Goal: Information Seeking & Learning: Learn about a topic

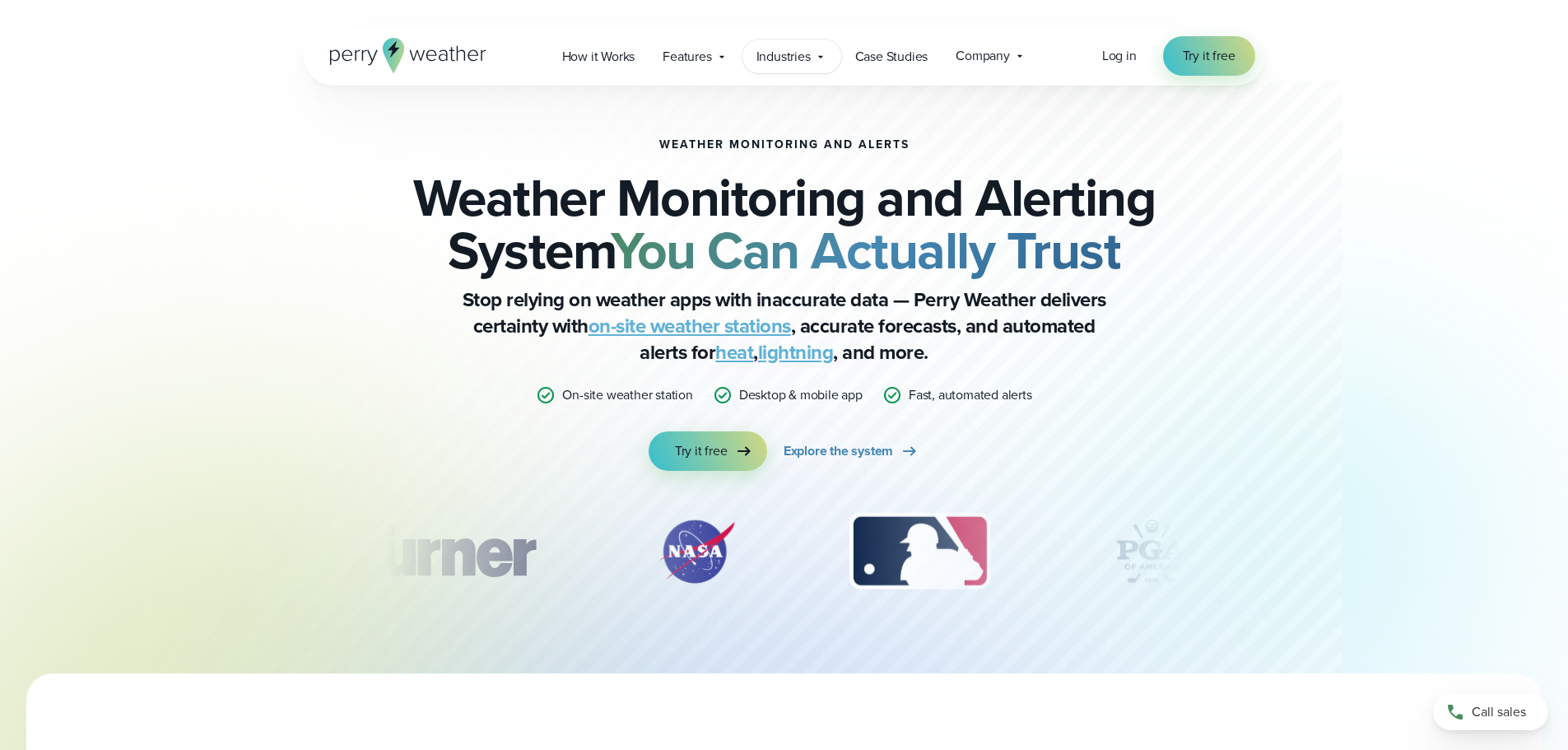
click at [815, 54] on icon at bounding box center [820, 56] width 13 height 13
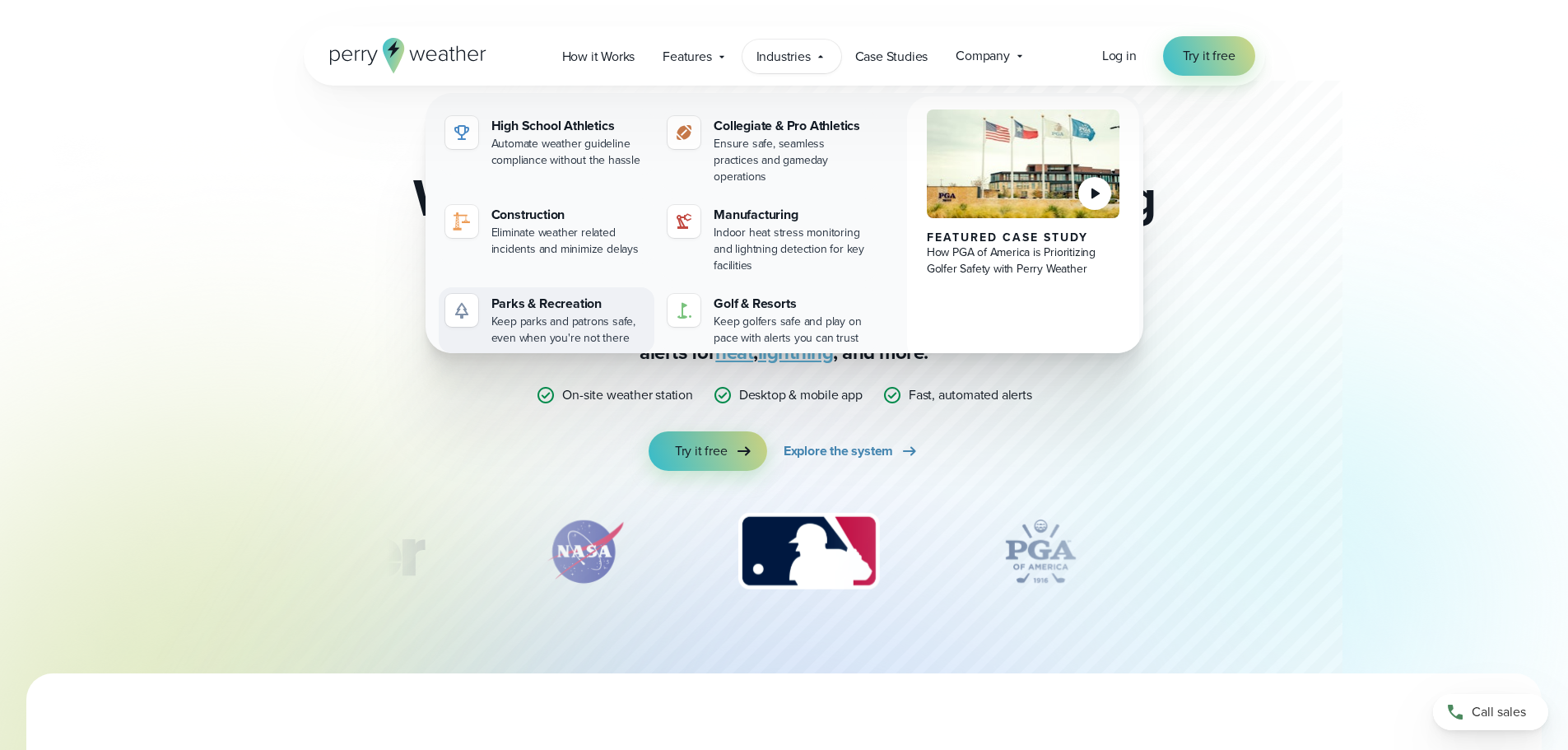
click at [541, 294] on div "Parks & Recreation" at bounding box center [571, 304] width 157 height 20
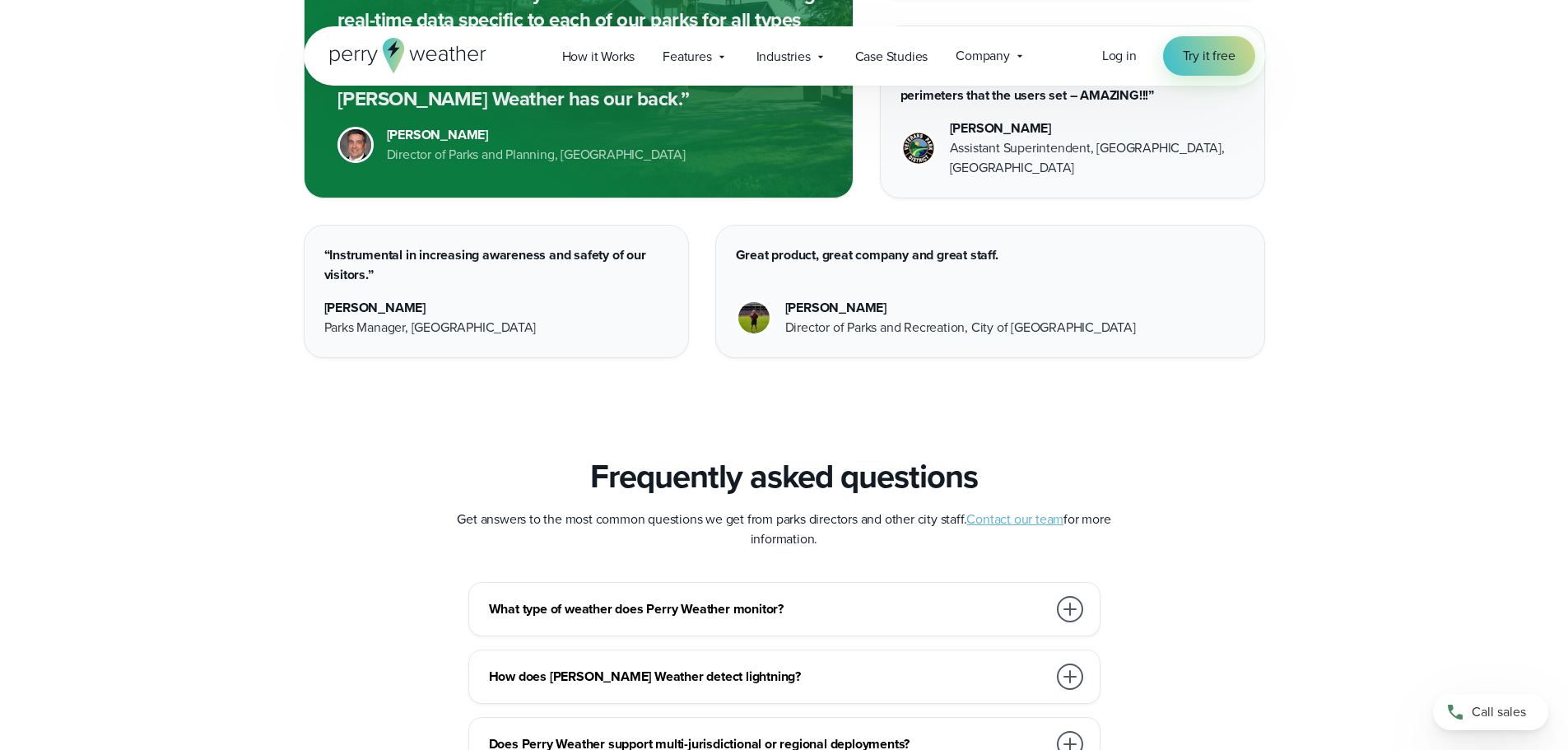
scroll to position [5849, 0]
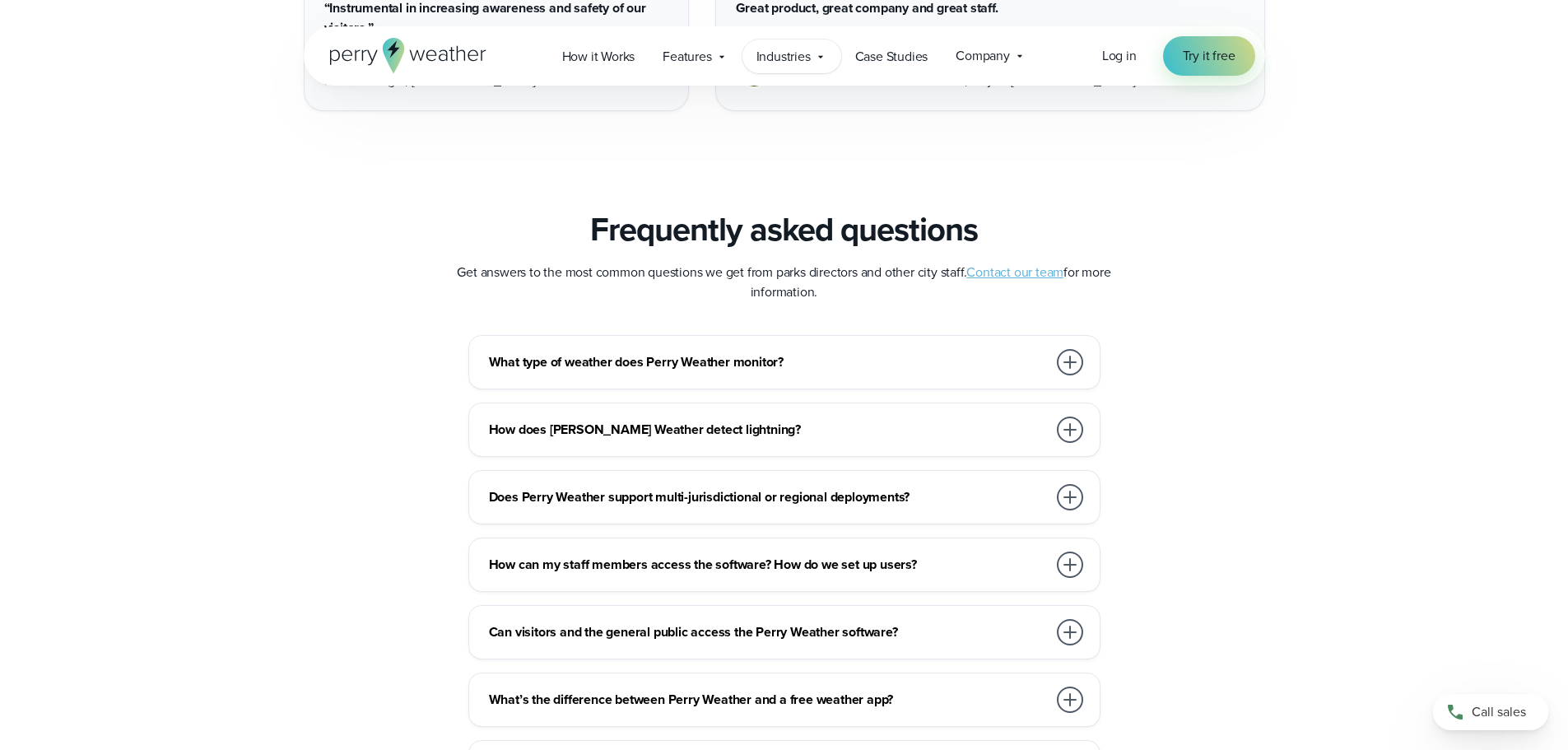
click at [811, 58] on span "Industries" at bounding box center [783, 57] width 54 height 20
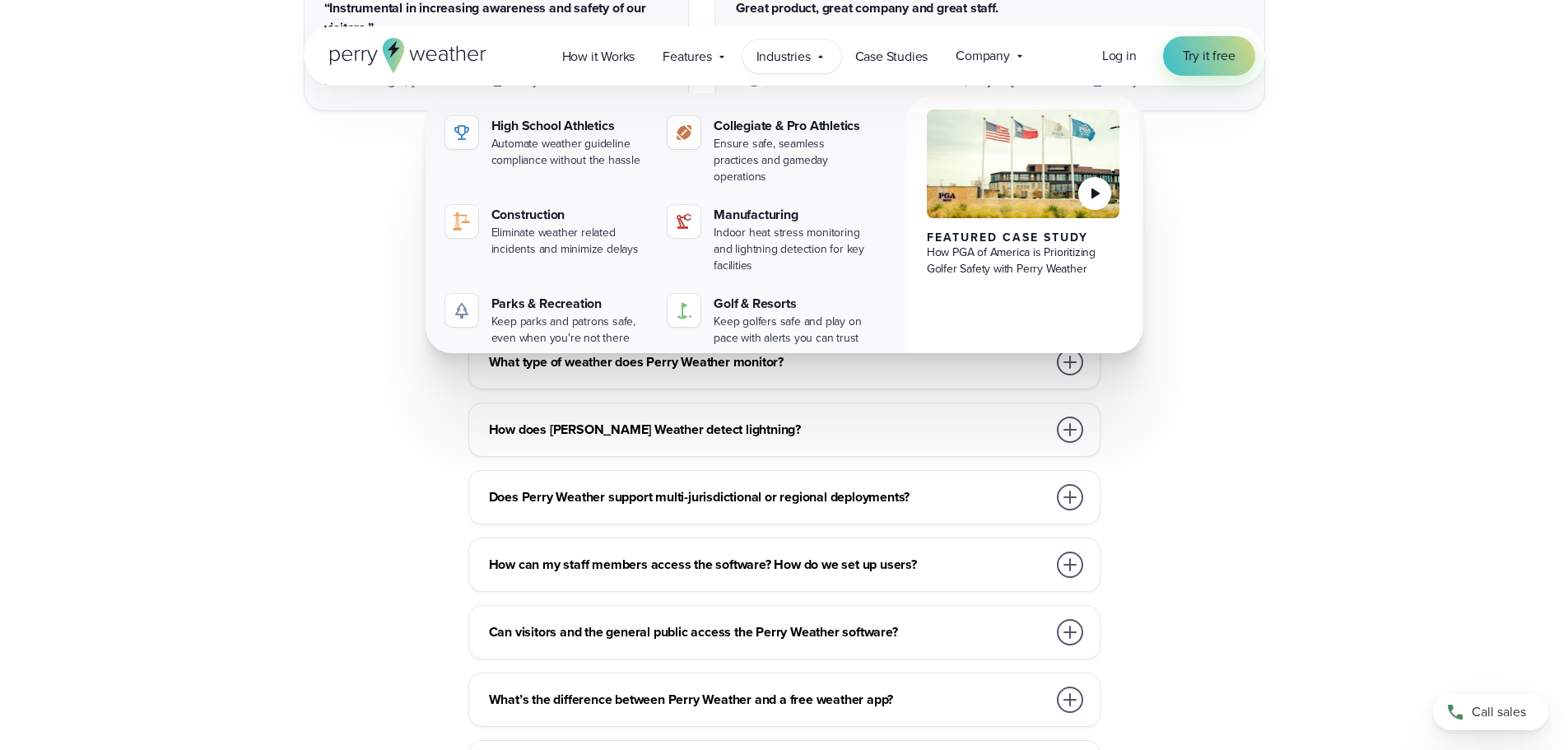
click at [811, 58] on span "Industries" at bounding box center [783, 57] width 54 height 20
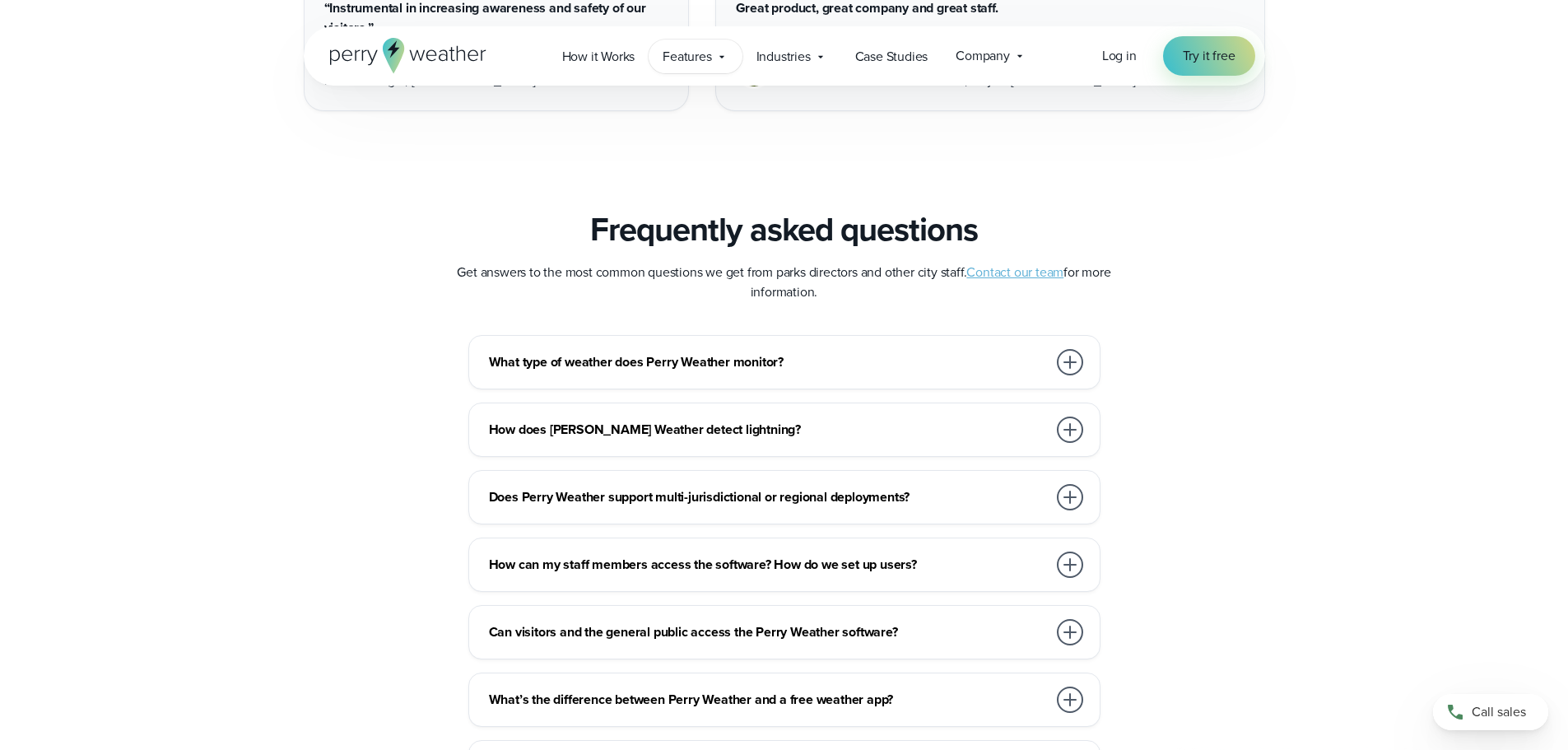
click at [702, 58] on span "Features" at bounding box center [687, 57] width 48 height 20
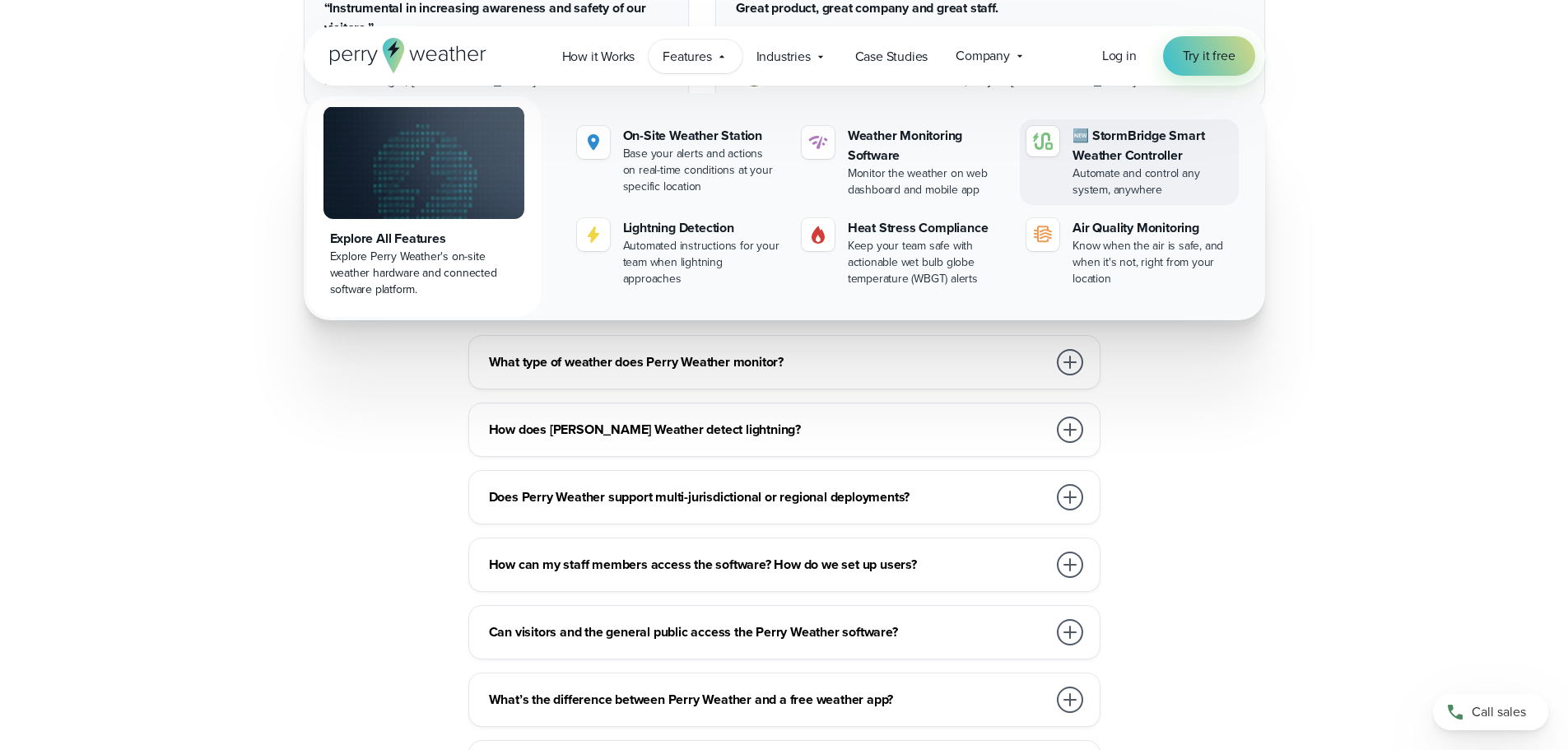
click at [1125, 133] on div "🆕 StormBridge Smart Weather Controller" at bounding box center [1153, 146] width 159 height 39
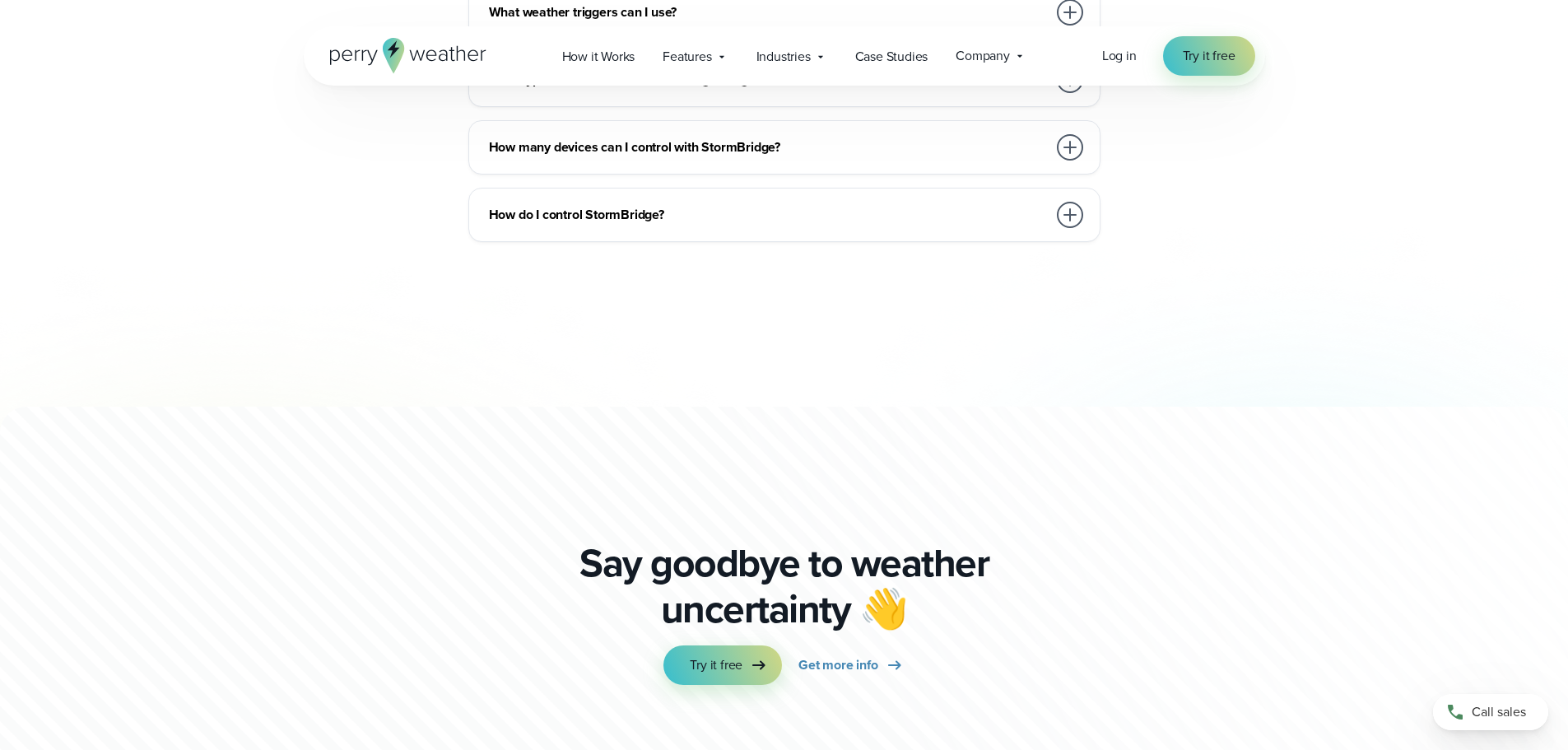
scroll to position [4531, 0]
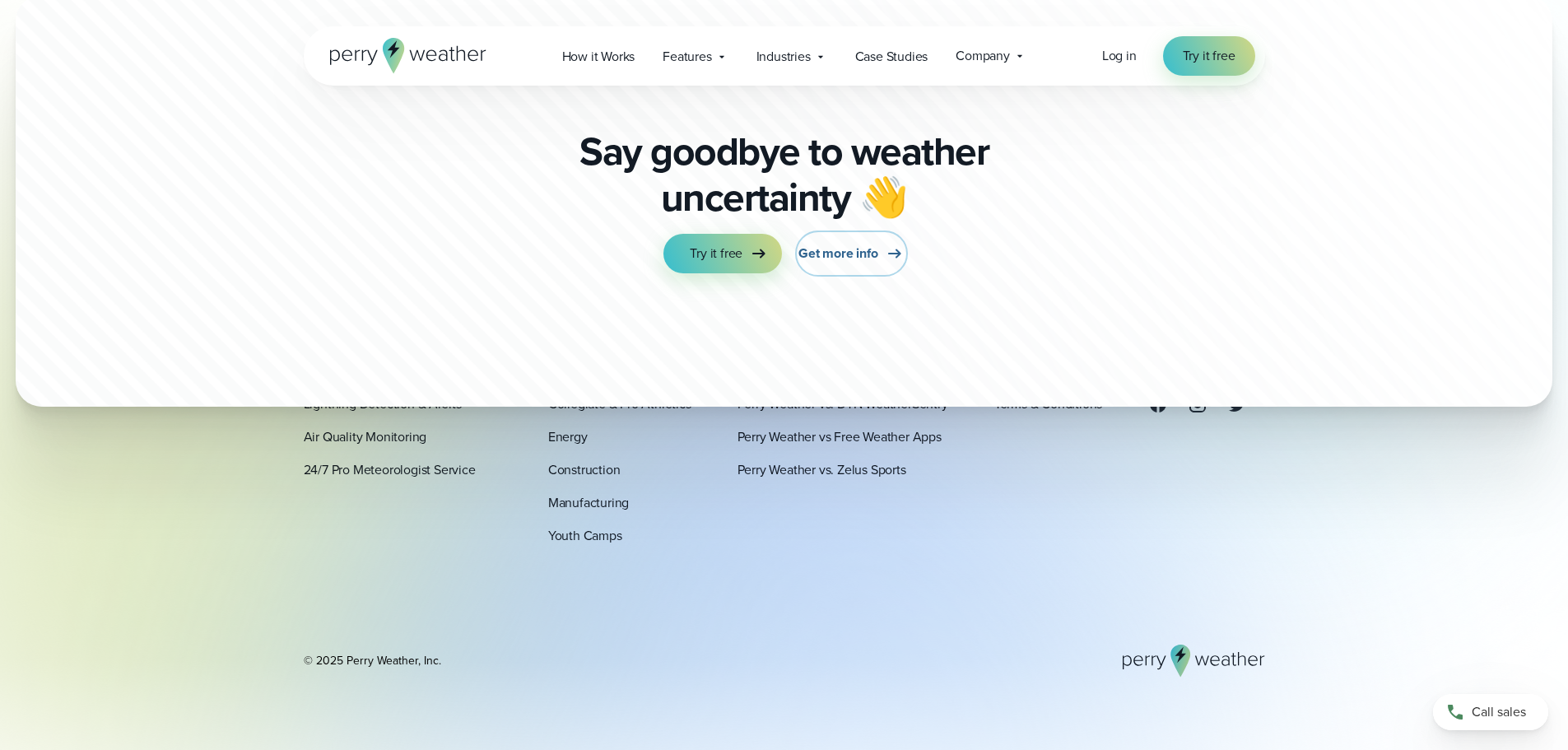
click at [842, 251] on span "Get more info" at bounding box center [838, 254] width 79 height 20
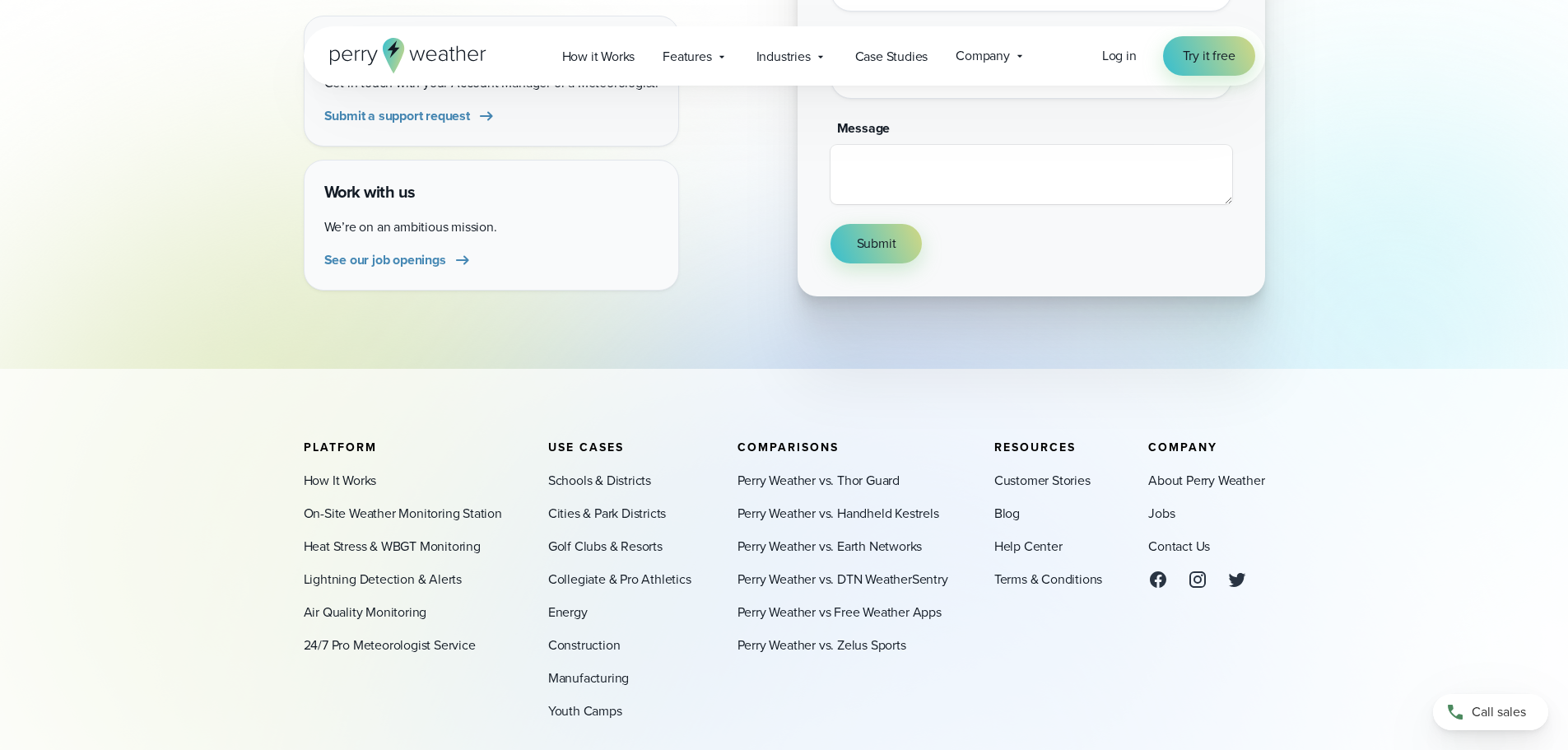
scroll to position [669, 0]
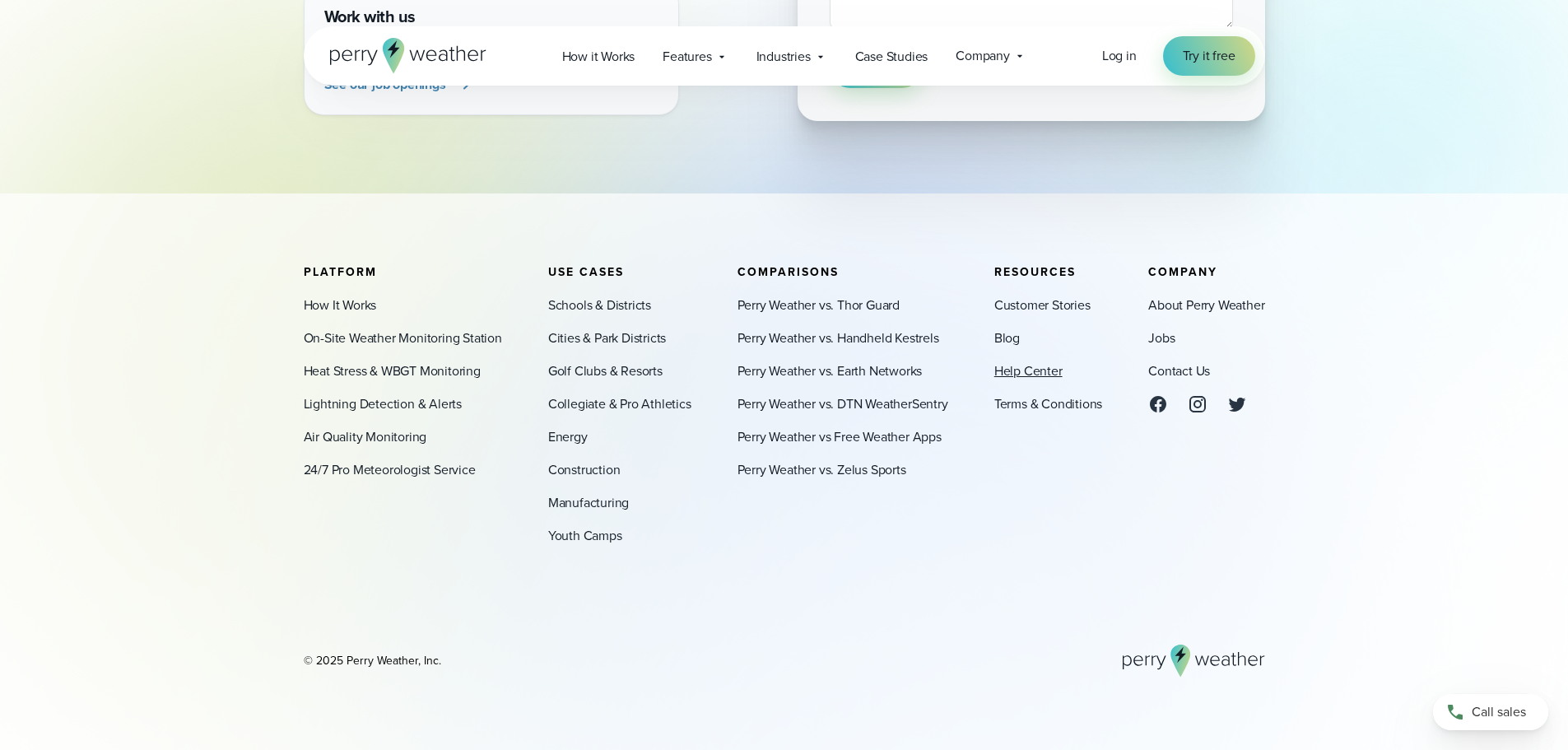
click at [1018, 368] on link "Help Center" at bounding box center [1028, 371] width 68 height 20
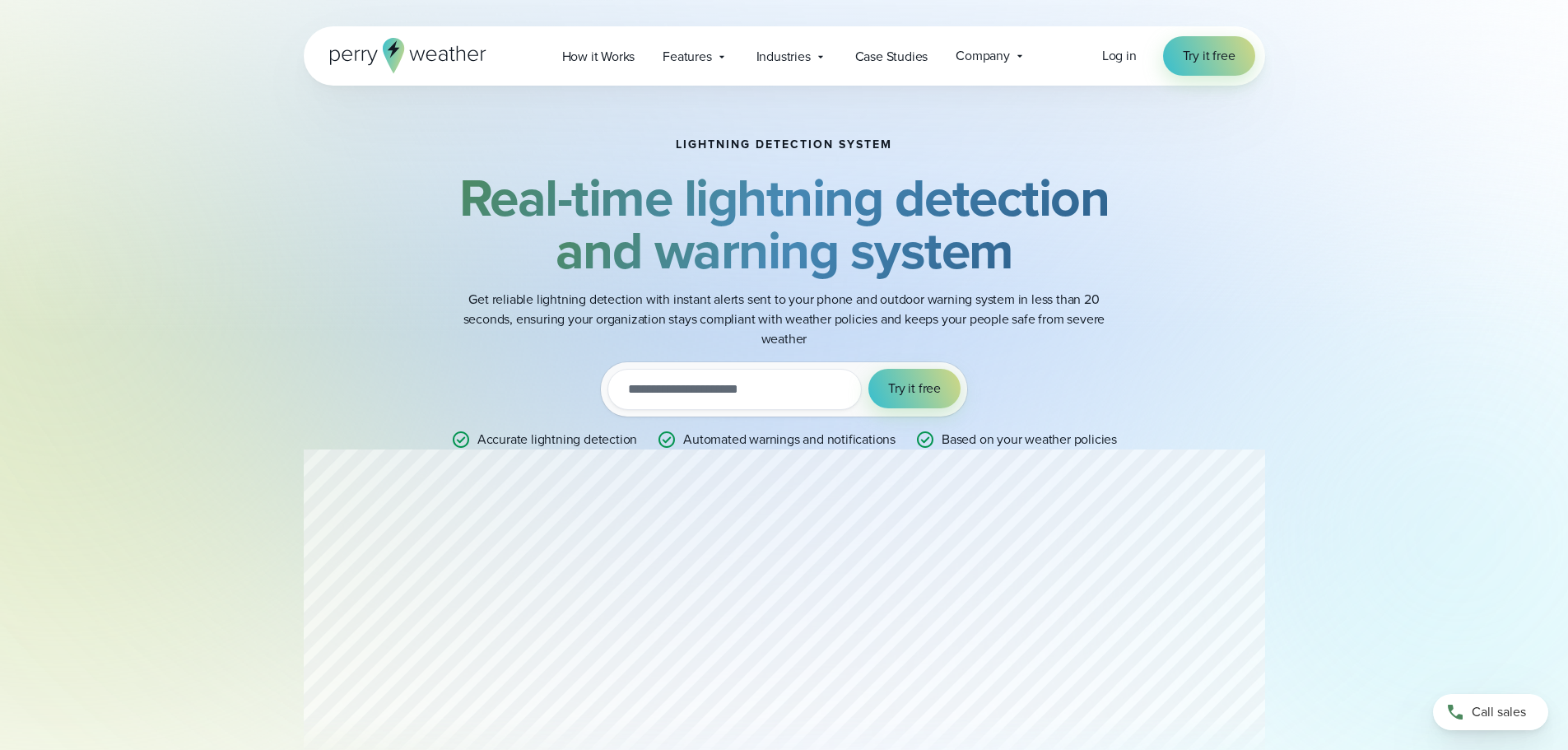
click at [739, 392] on input "email" at bounding box center [735, 390] width 255 height 41
type input "**********"
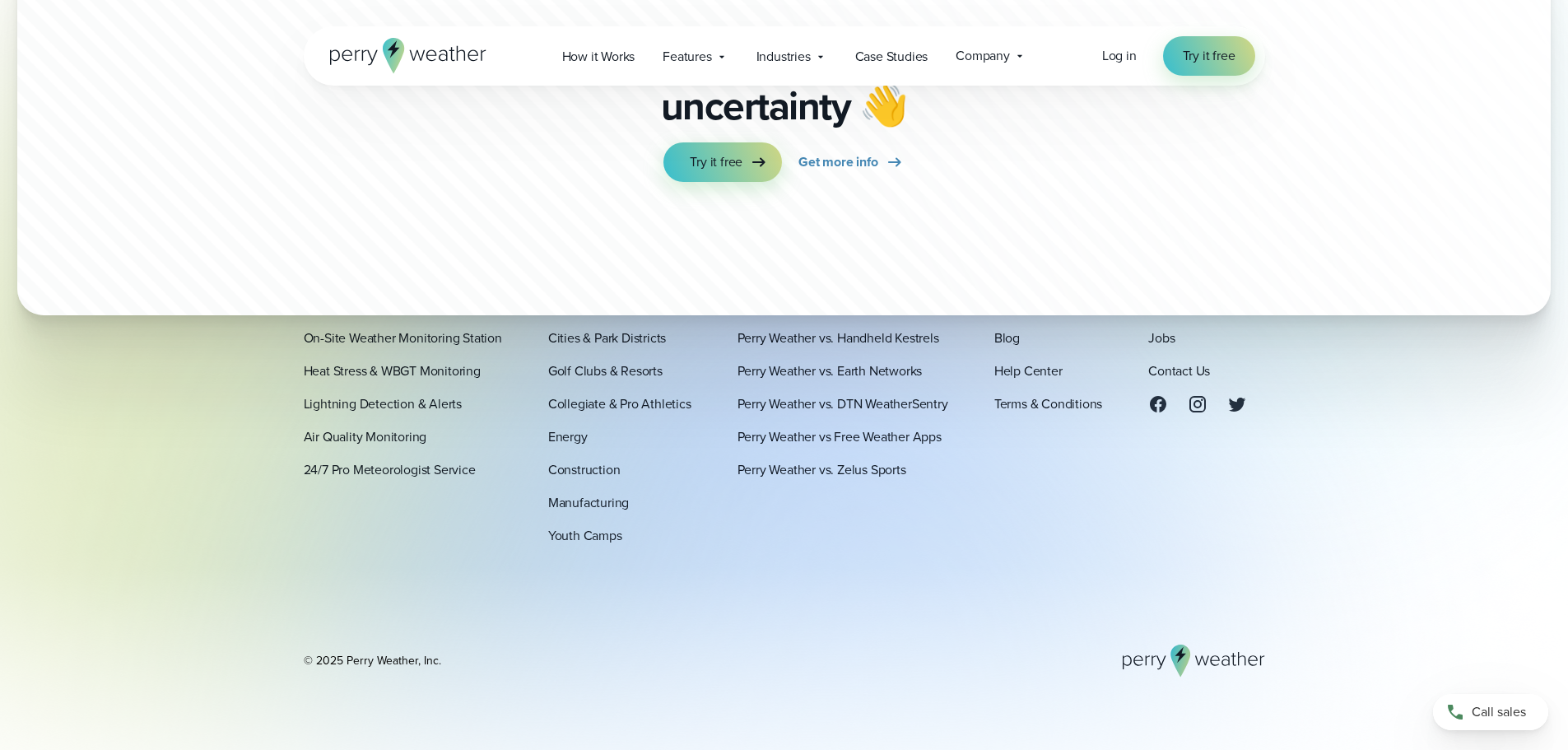
scroll to position [5140, 0]
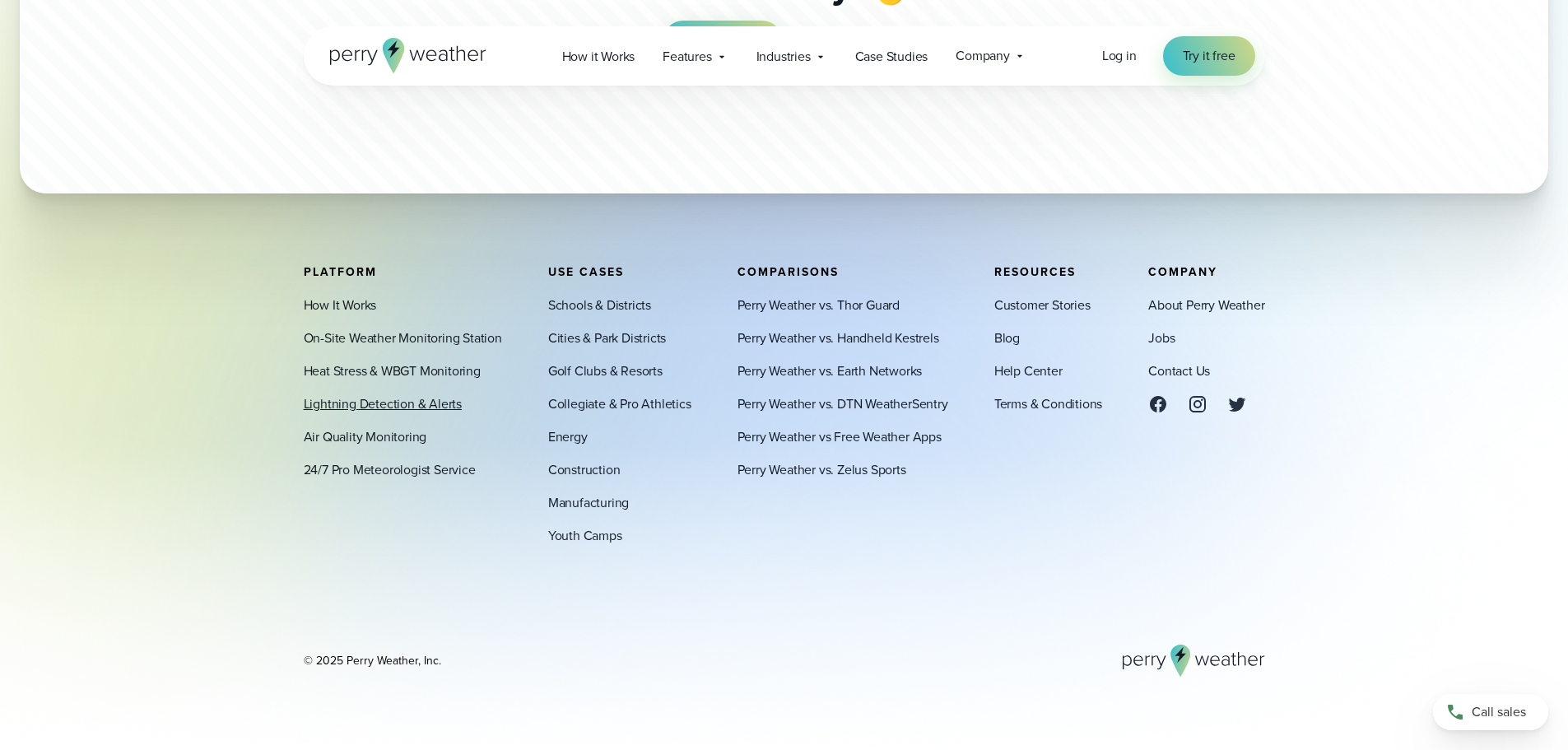
click at [375, 406] on link "Lightning Detection & Alerts" at bounding box center [383, 405] width 158 height 20
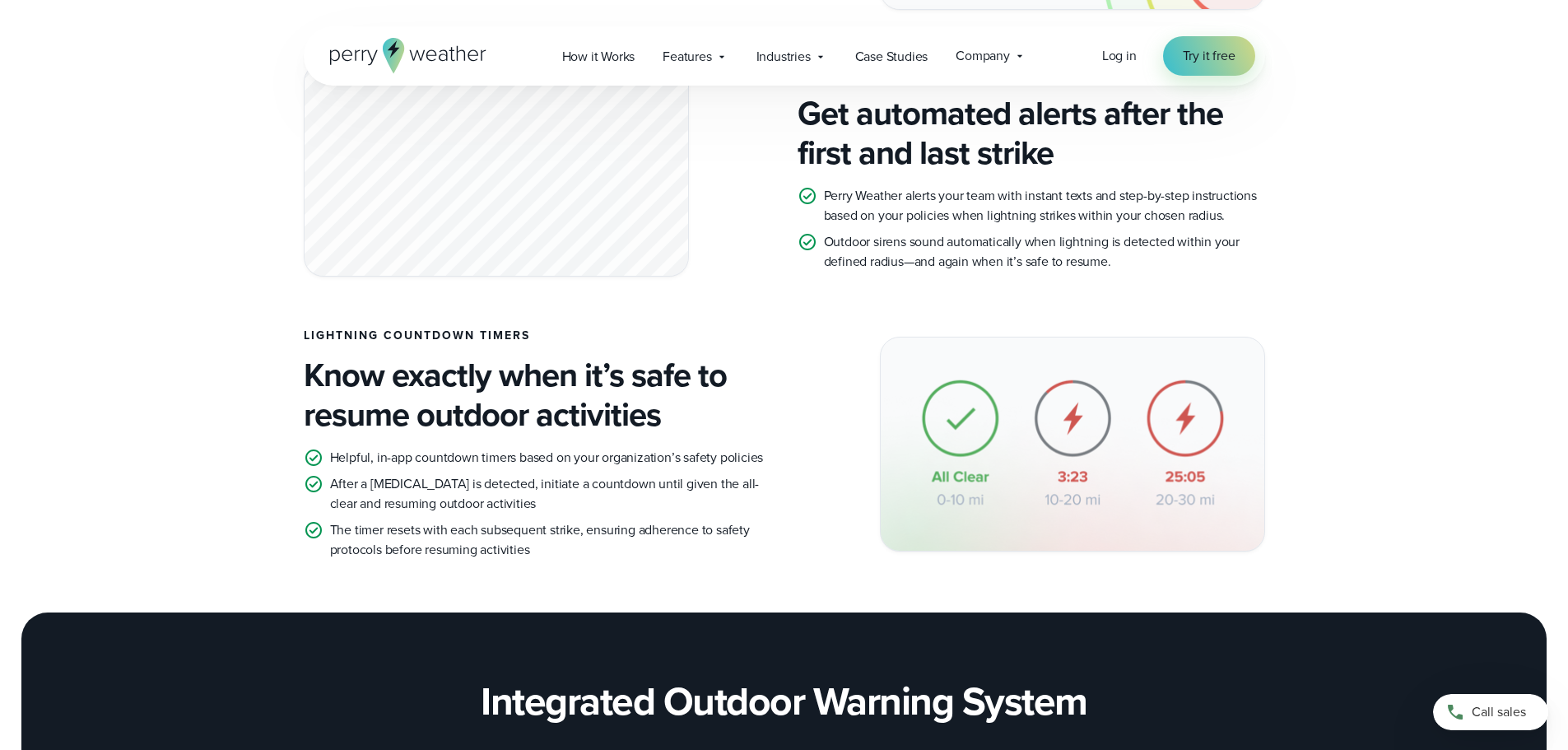
scroll to position [1185, 0]
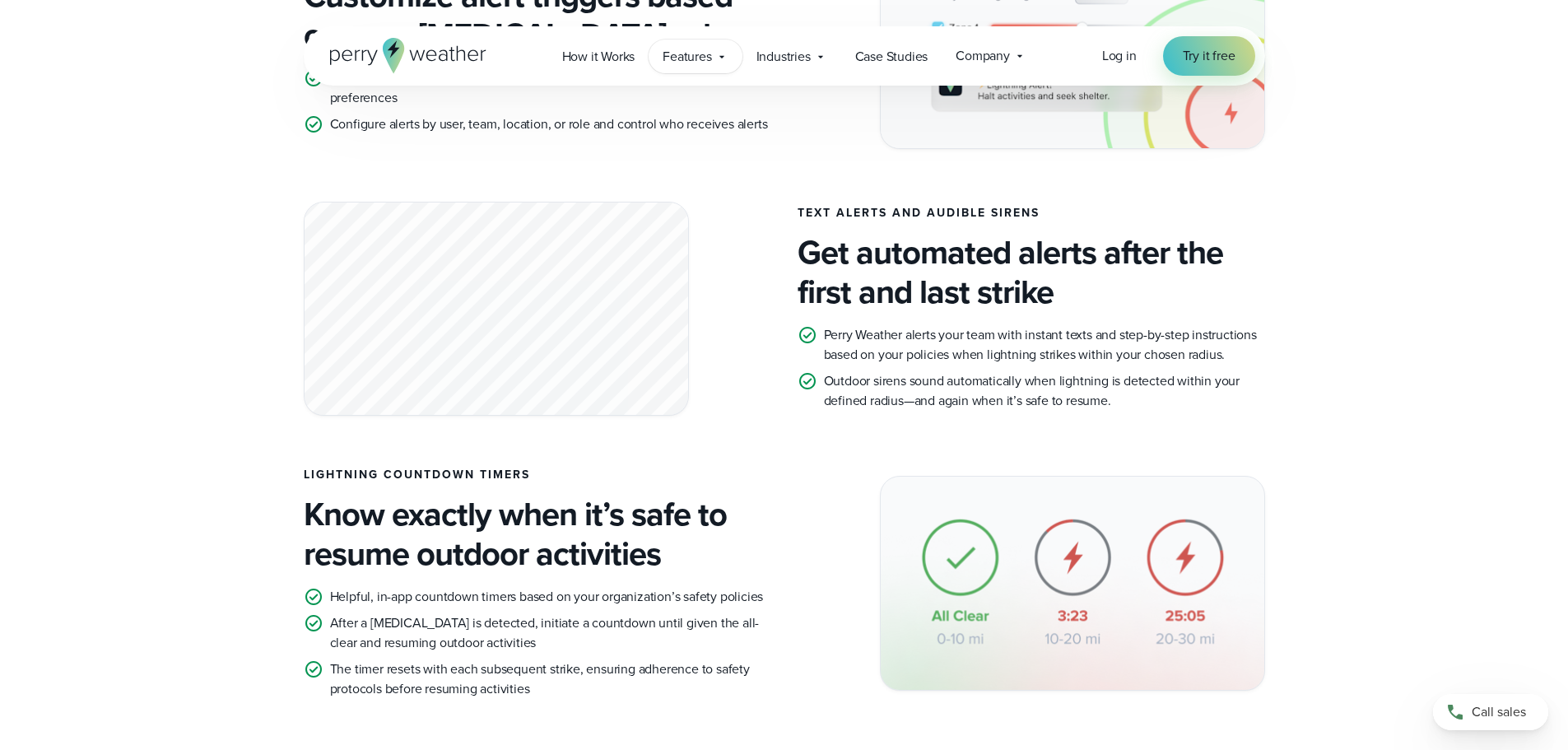
click at [713, 60] on div "Features Explore All Features Explore Perry Weather's on-site weather hardware …" at bounding box center [695, 56] width 93 height 33
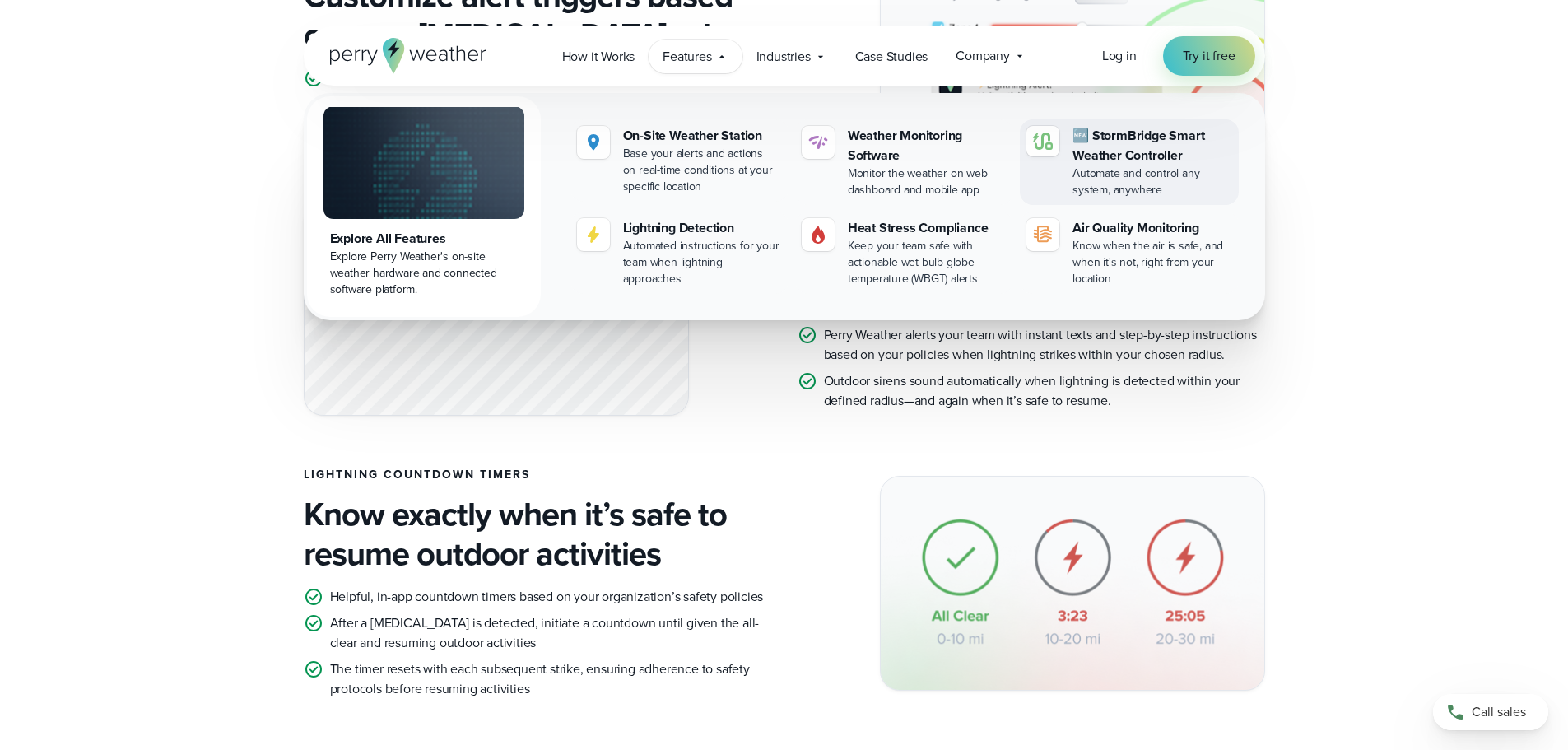
click at [1130, 148] on div "🆕 StormBridge Smart Weather Controller" at bounding box center [1153, 146] width 159 height 39
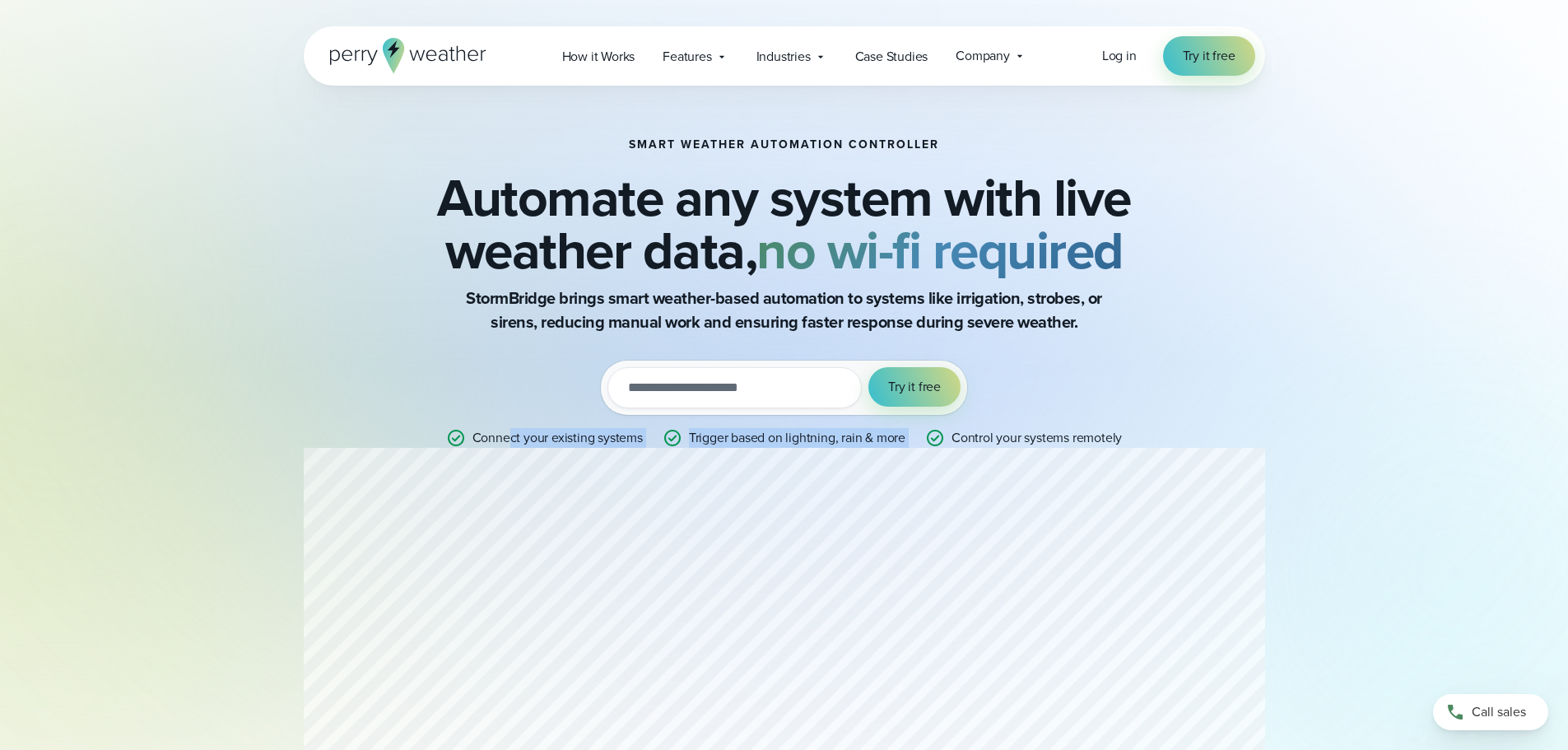
drag, startPoint x: 508, startPoint y: 437, endPoint x: 932, endPoint y: 444, distance: 424.1
click at [932, 444] on ul "Connect your existing systems Trigger based on lightning, rain & more Control y…" at bounding box center [785, 438] width 677 height 20
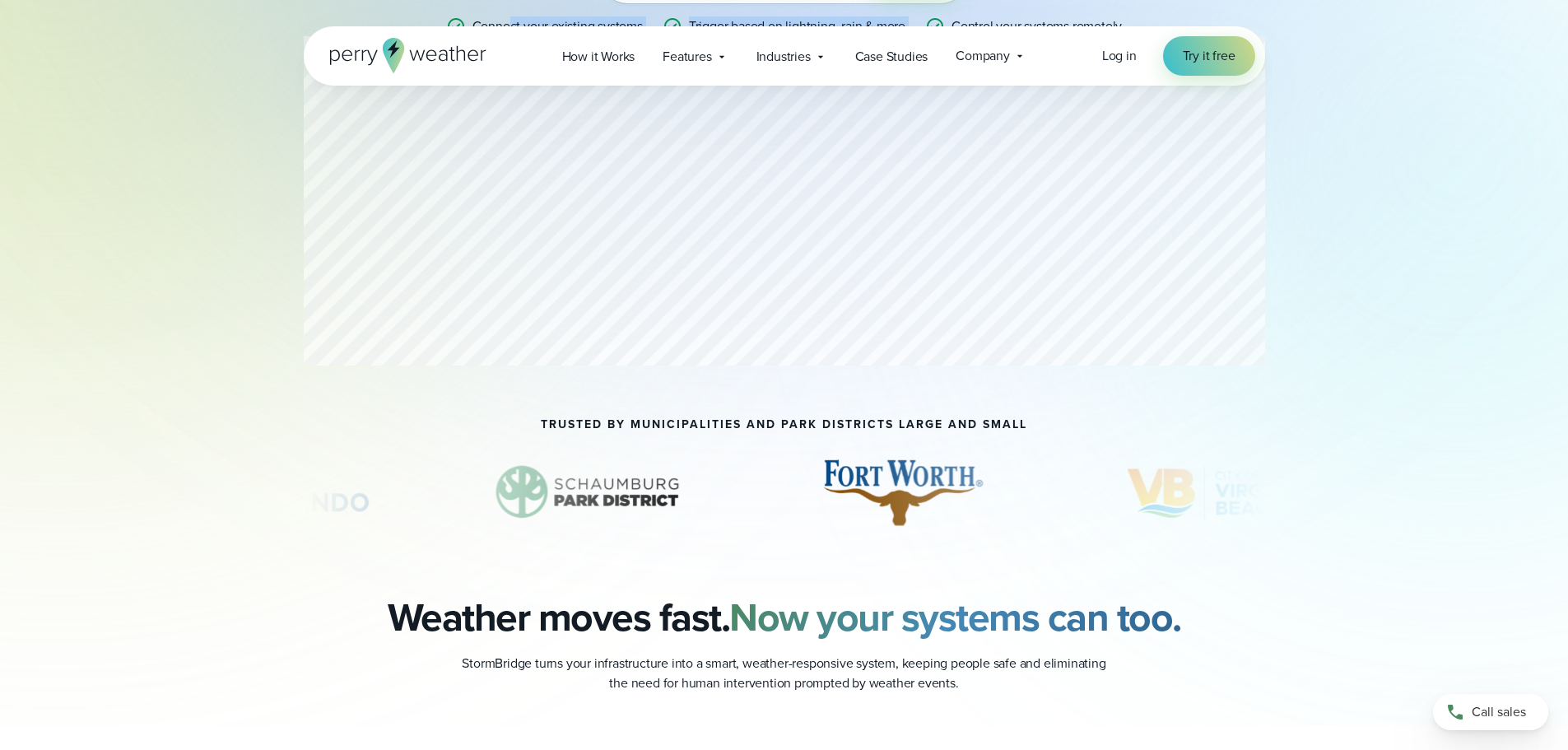
scroll to position [330, 0]
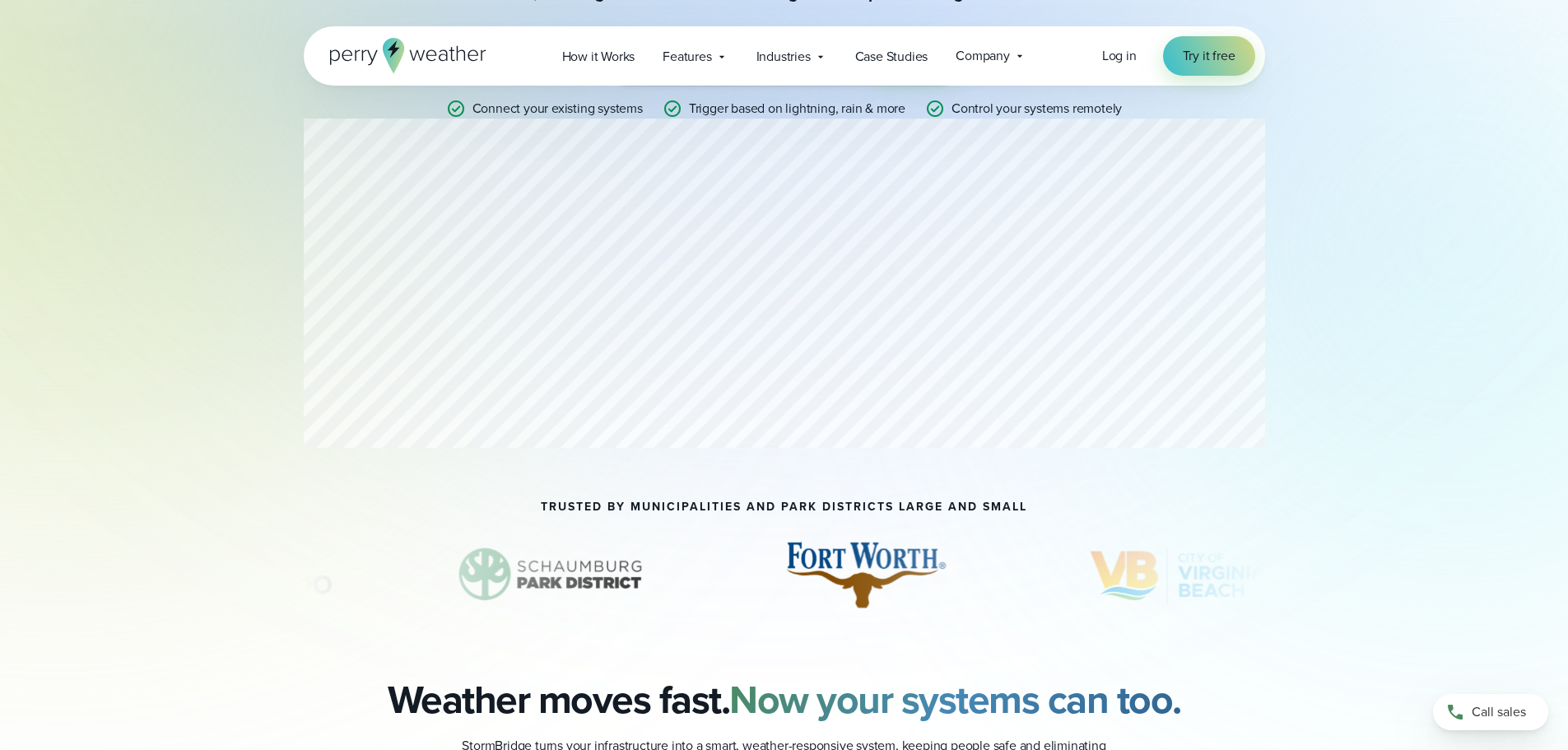
click at [1067, 202] on div "Smart Weather Automation Controller Automate any system with live weather data,…" at bounding box center [784, 222] width 1568 height 1105
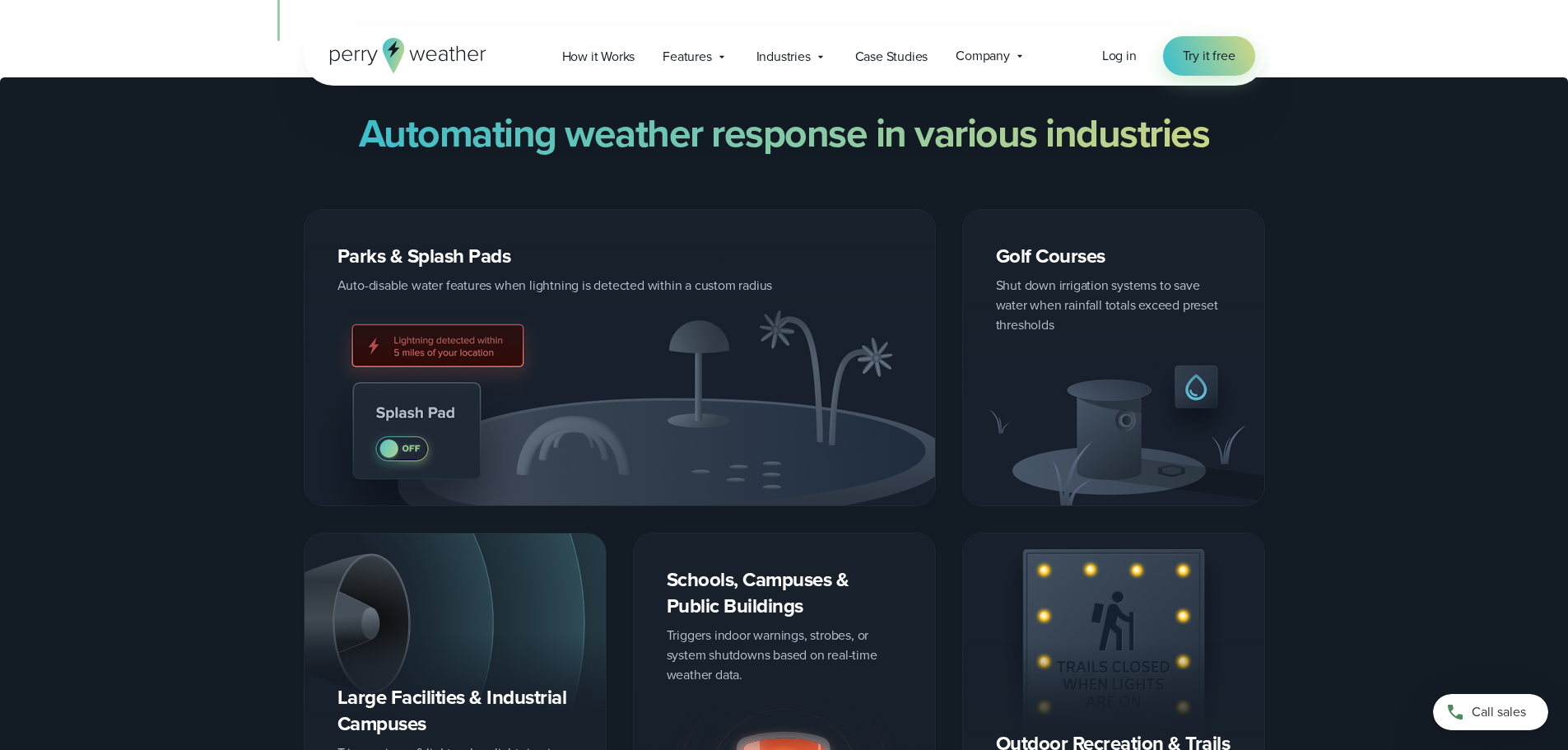
scroll to position [2554, 0]
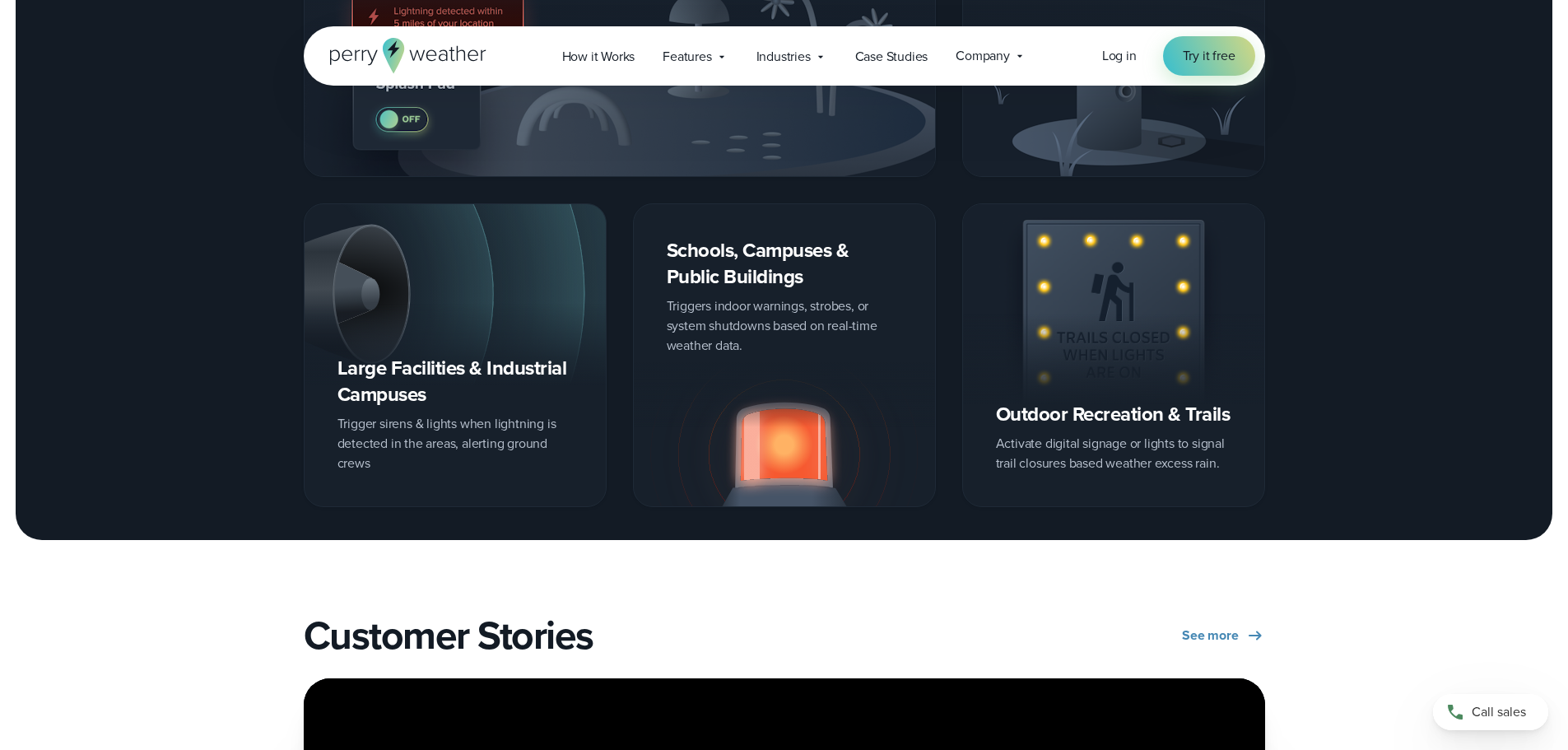
click at [474, 387] on div "Large Facilities & Industrial Campuses Trigger sirens & lights when lightning i…" at bounding box center [455, 355] width 303 height 304
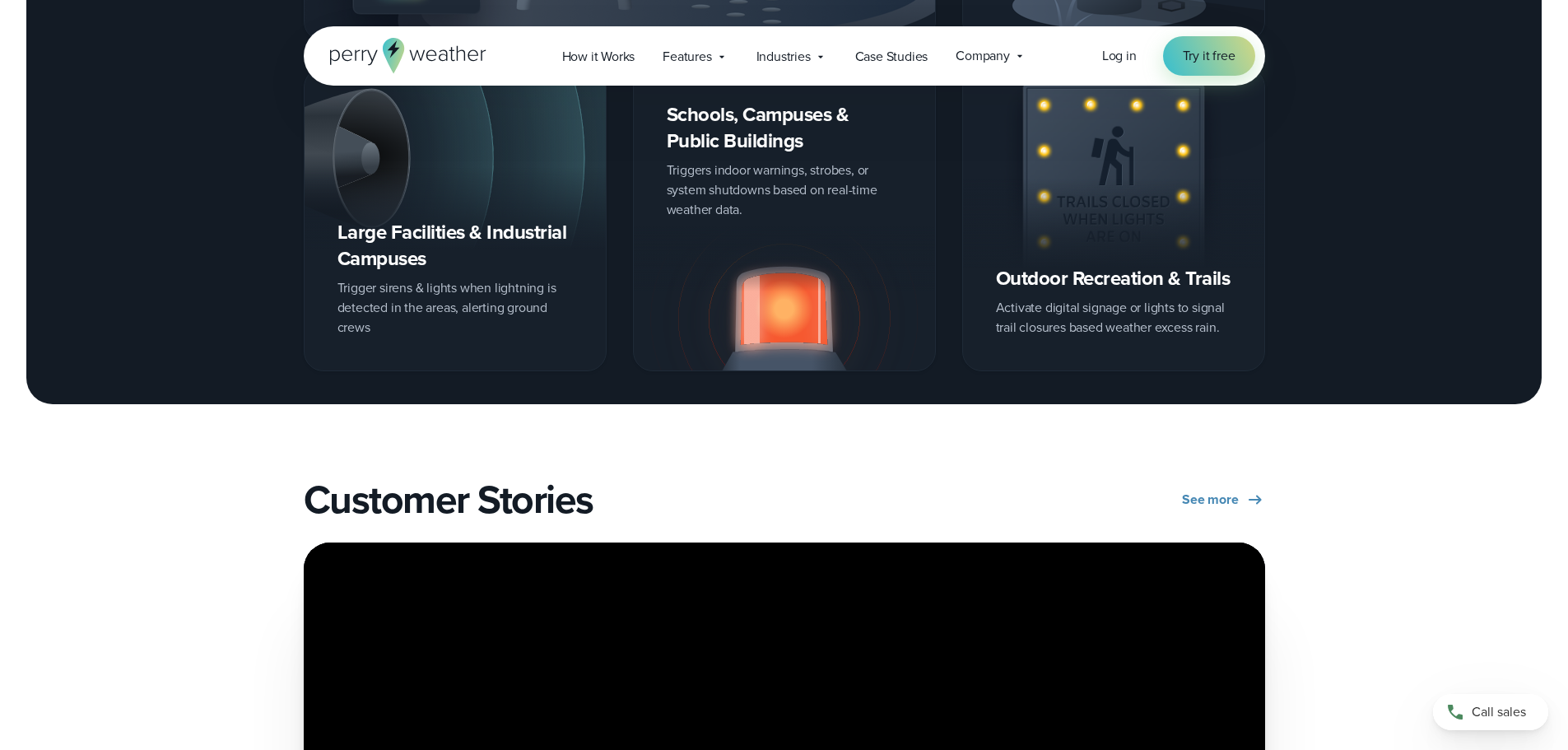
scroll to position [2520, 0]
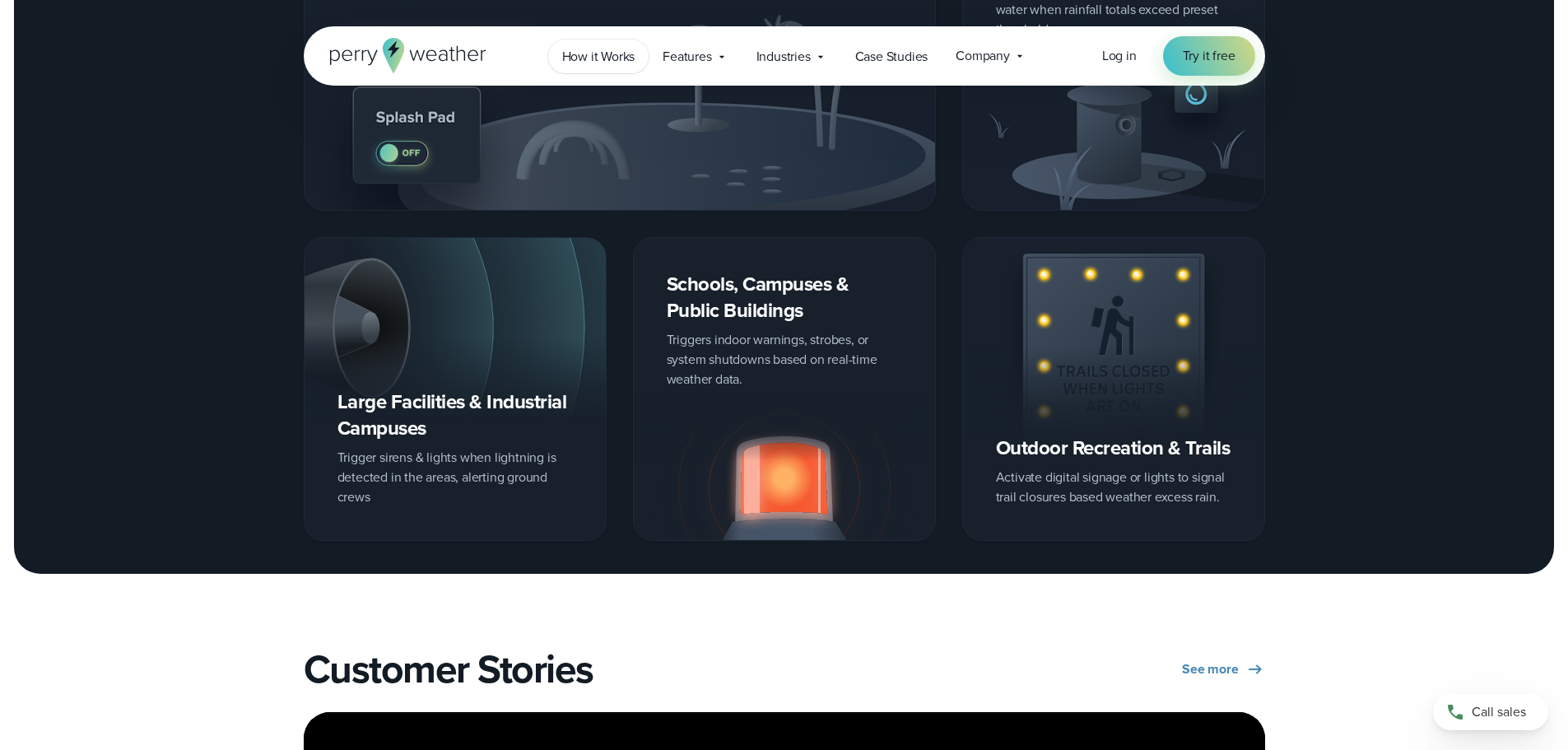
click at [595, 58] on span "How it Works" at bounding box center [599, 57] width 73 height 20
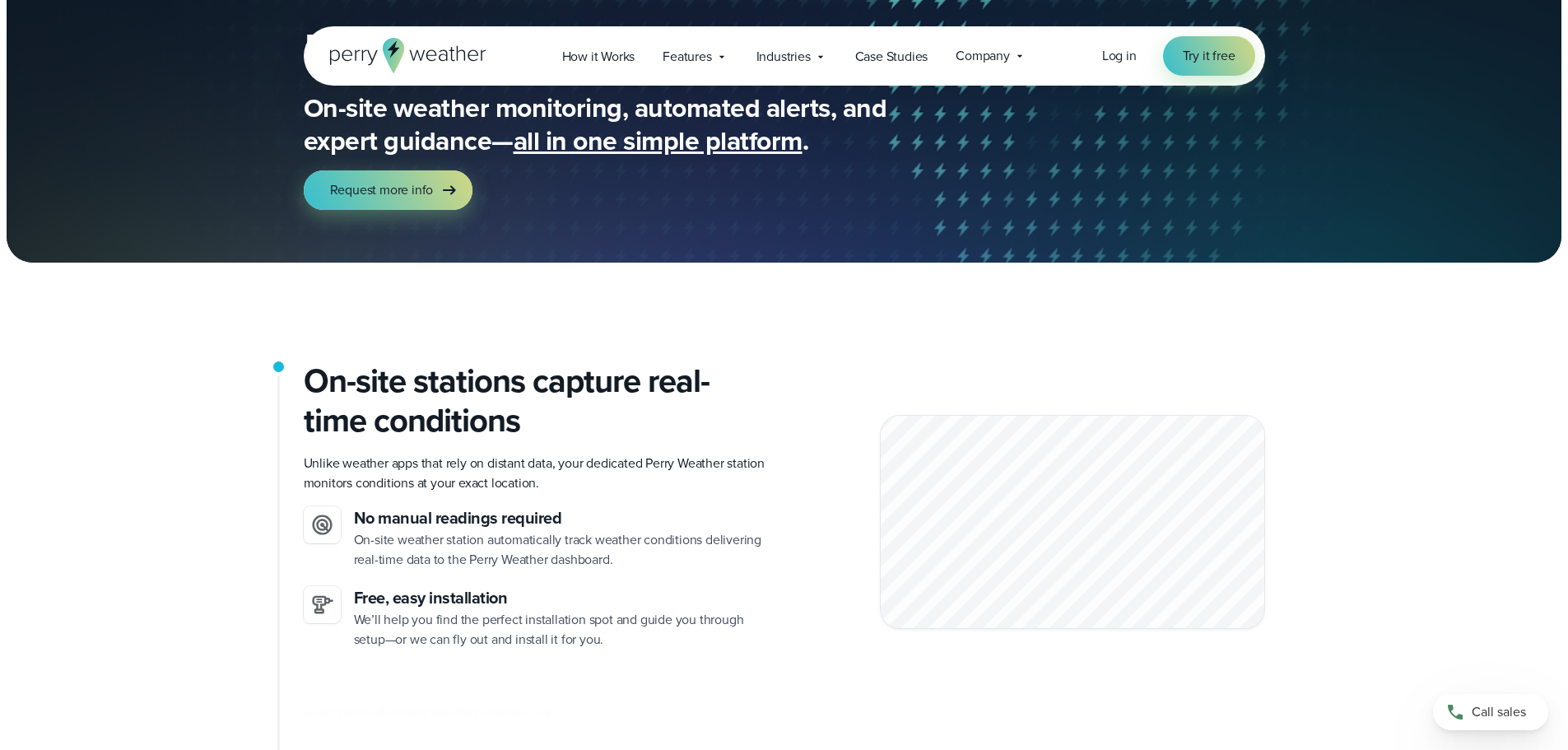
scroll to position [330, 0]
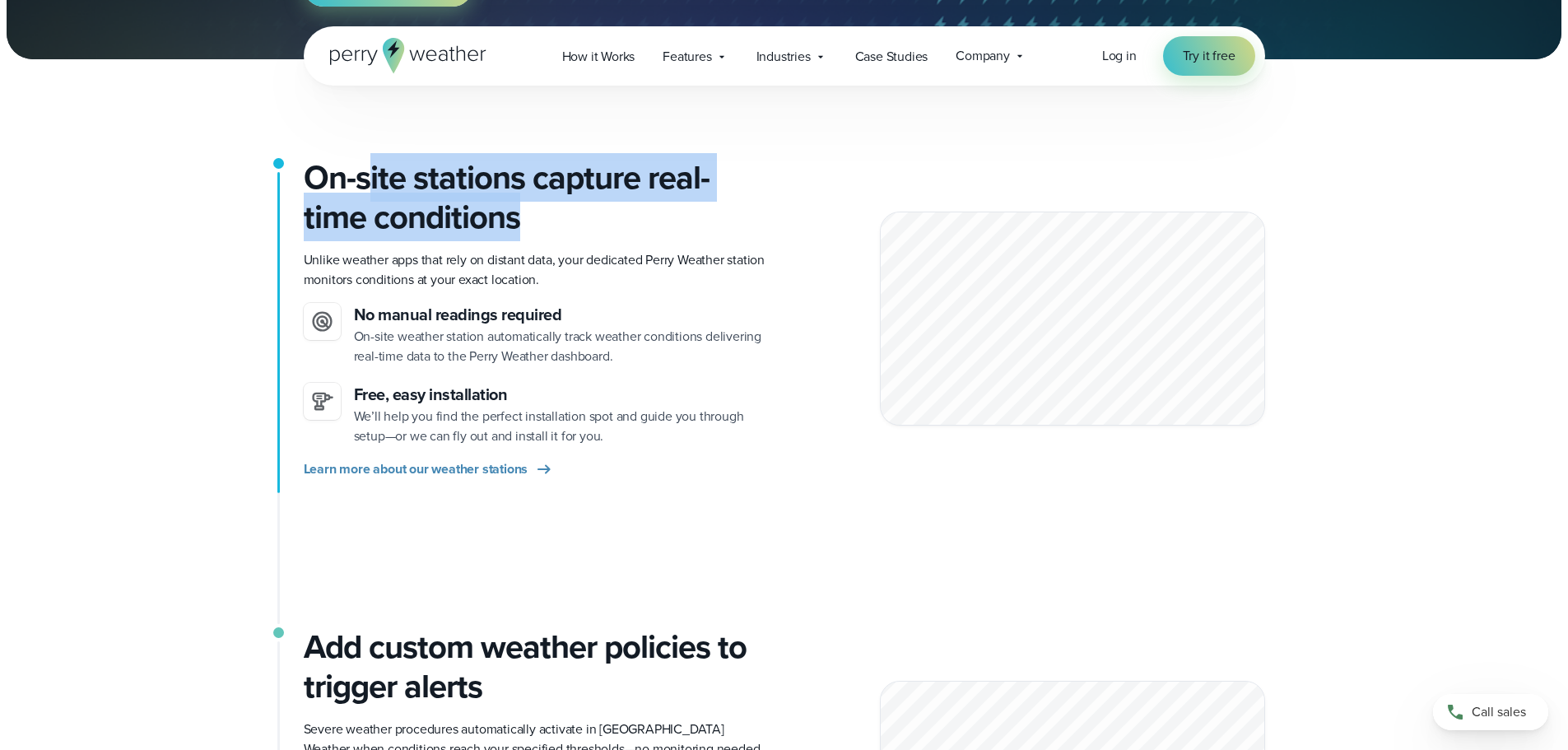
drag, startPoint x: 365, startPoint y: 179, endPoint x: 567, endPoint y: 225, distance: 207.2
click at [567, 225] on h2 "On-site stations capture real-time conditions" at bounding box center [537, 198] width 467 height 79
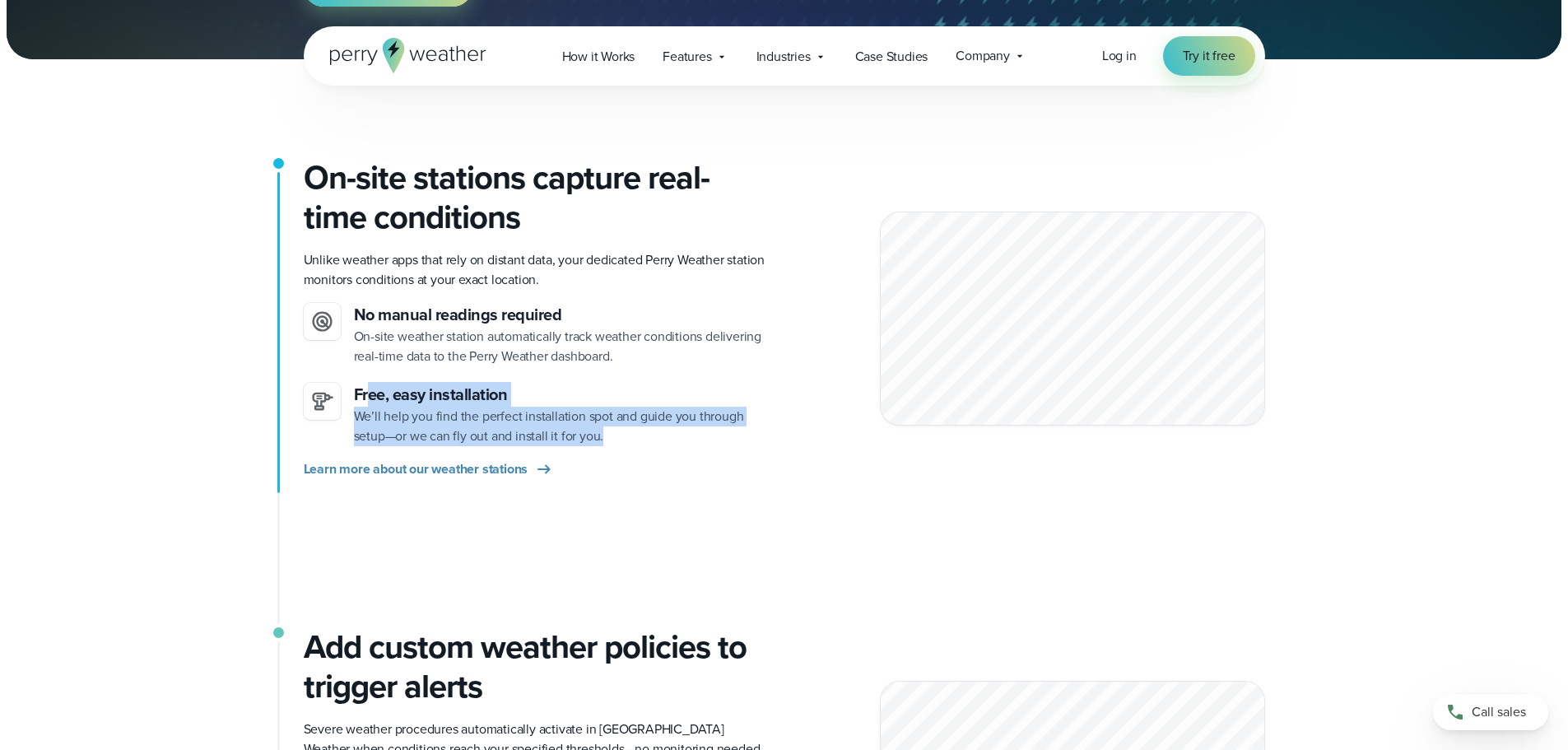
drag, startPoint x: 367, startPoint y: 396, endPoint x: 633, endPoint y: 441, distance: 269.8
click at [633, 441] on div "Free, easy installation We’ll help you find the perfect installation spot and g…" at bounding box center [563, 414] width 417 height 63
click at [633, 441] on p "We’ll help you find the perfect installation spot and guide you through setup—o…" at bounding box center [563, 426] width 417 height 39
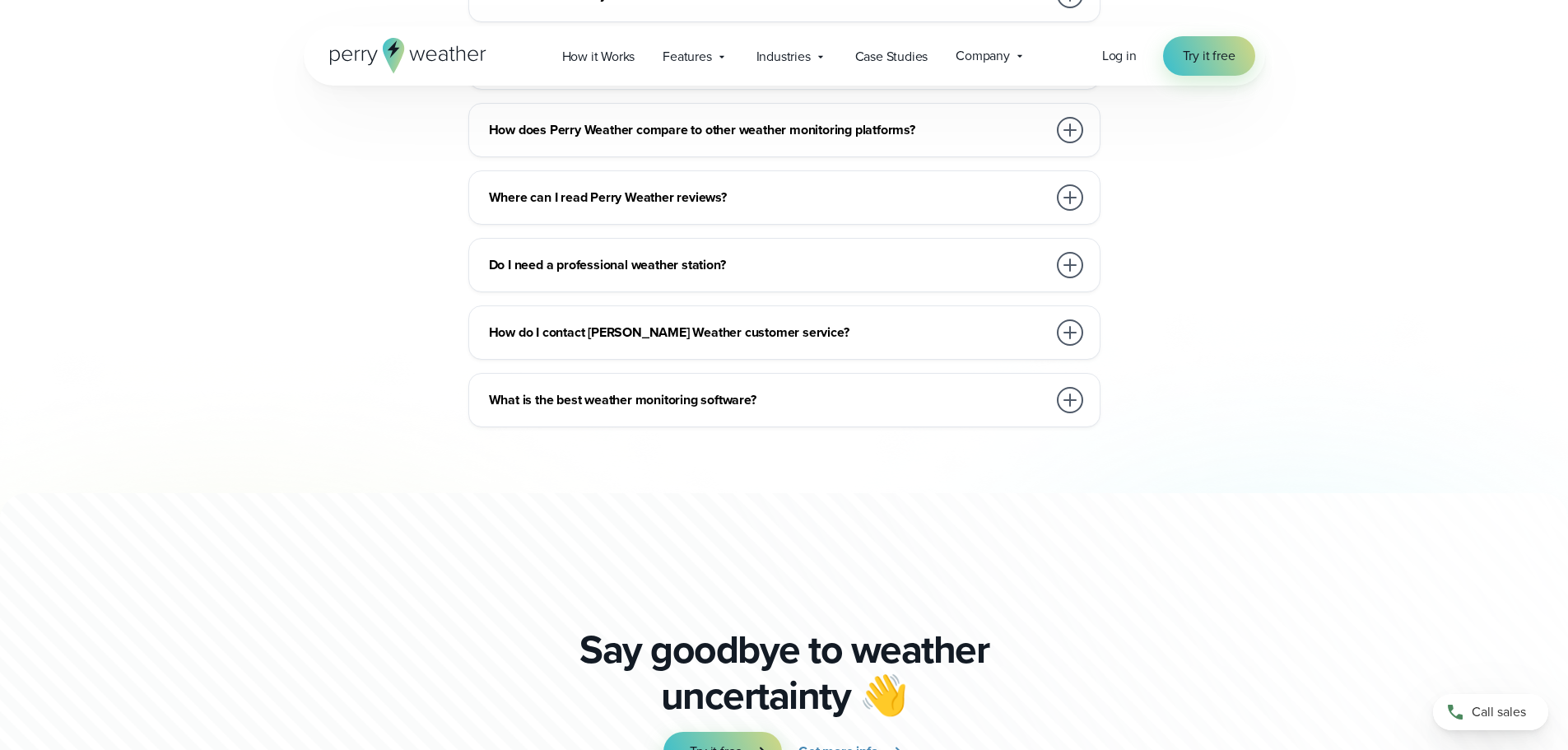
scroll to position [3542, 0]
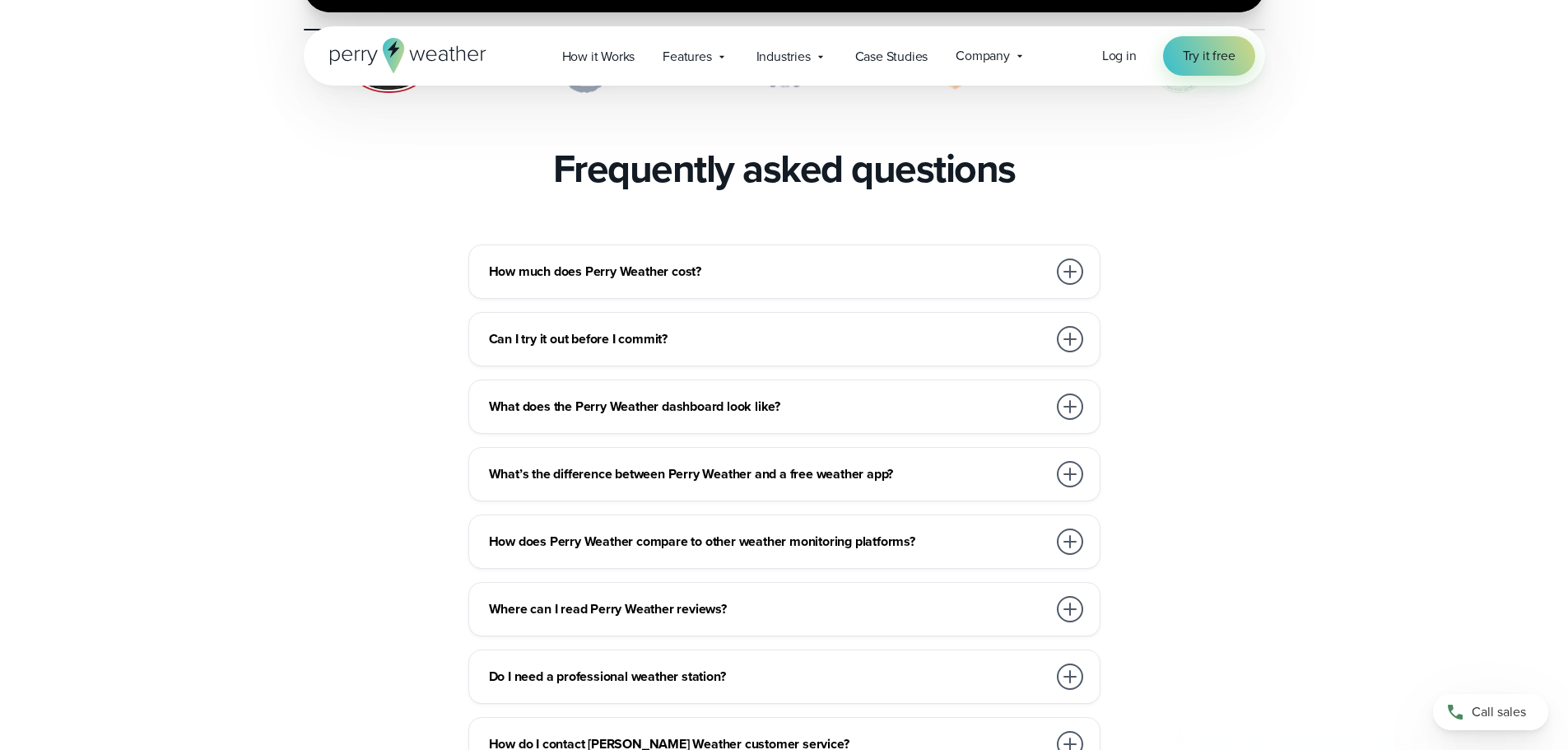
click at [621, 330] on h3 "Can I try it out before I commit?" at bounding box center [767, 340] width 558 height 20
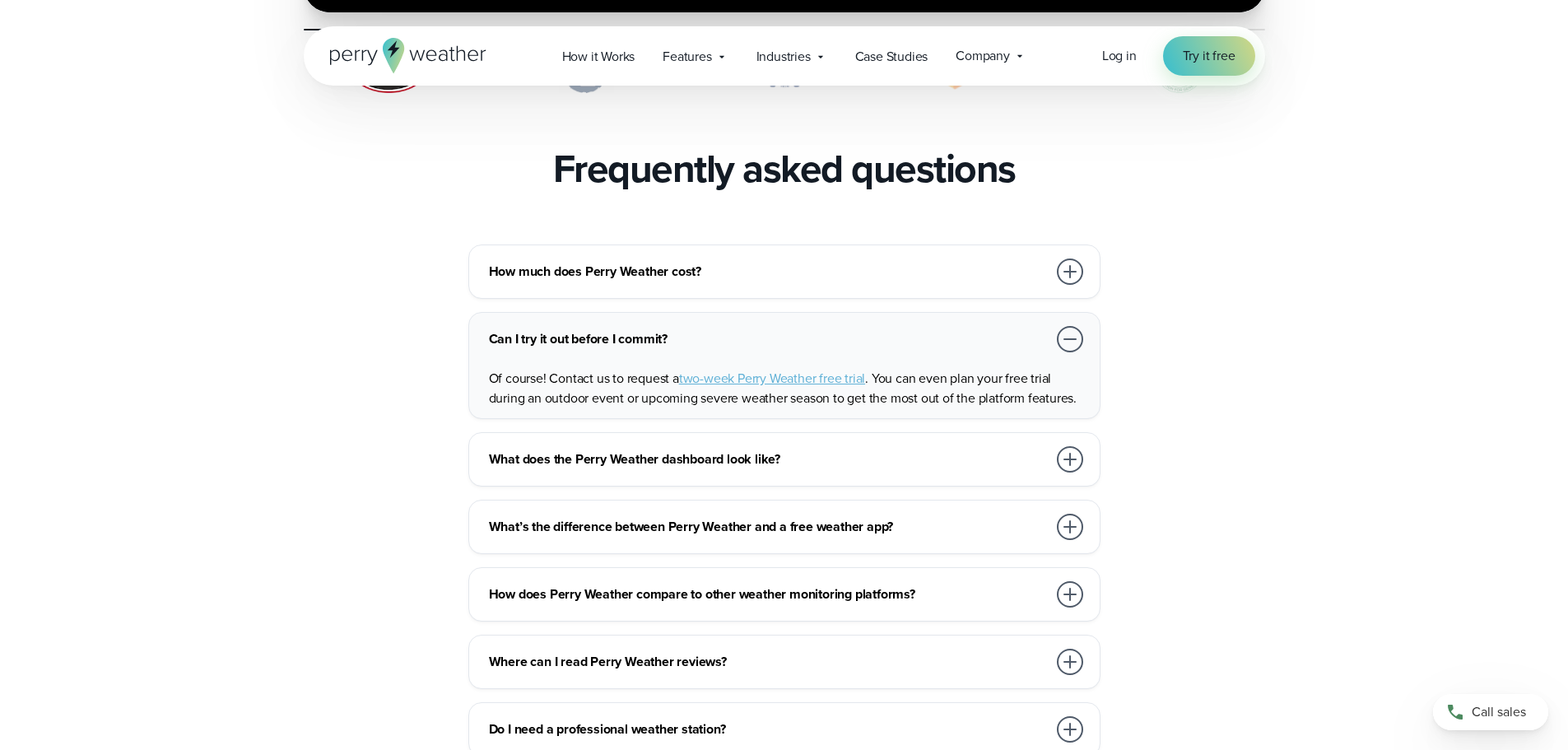
click at [629, 262] on h3 "How much does Perry Weather cost?" at bounding box center [767, 272] width 558 height 20
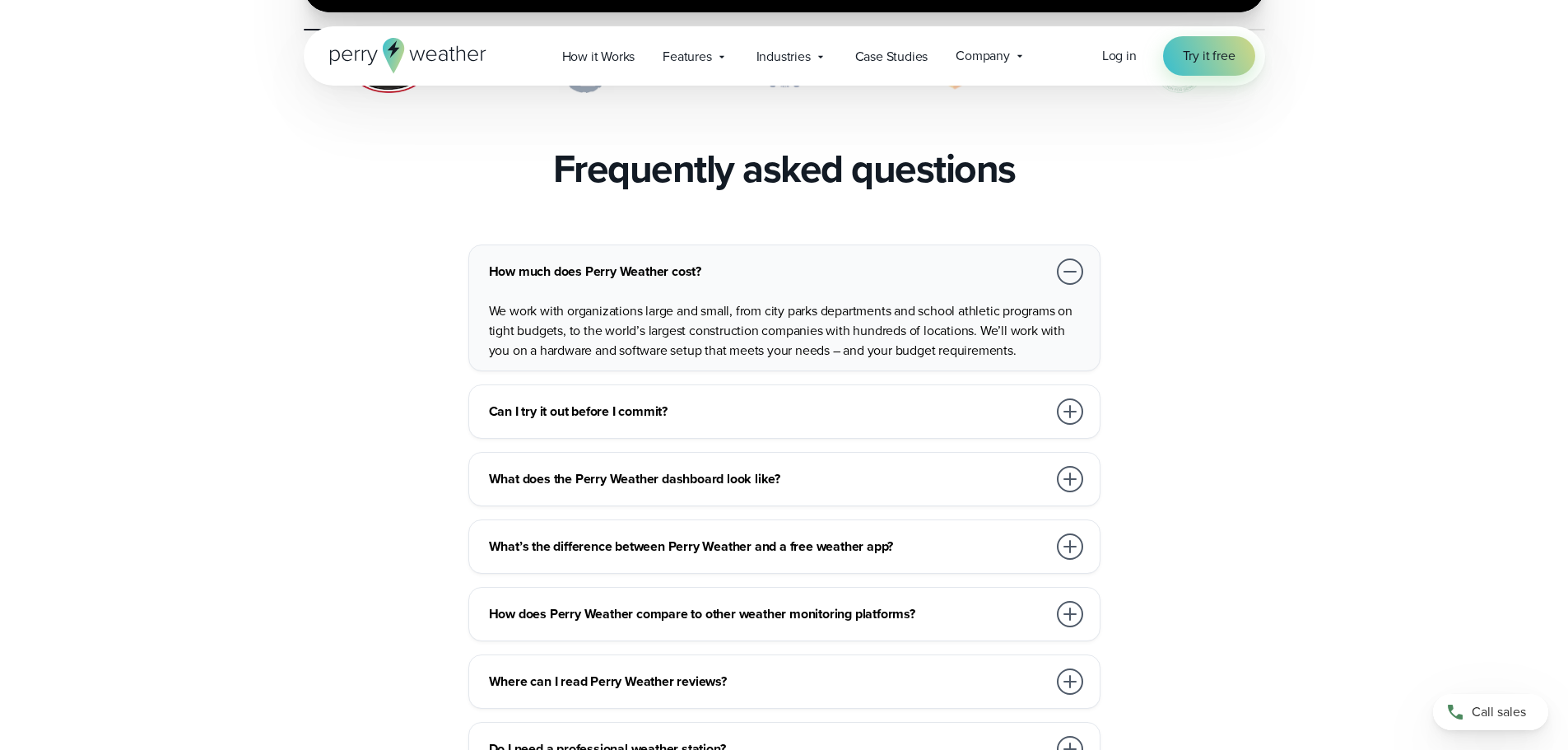
click at [629, 262] on h3 "How much does Perry Weather cost?" at bounding box center [767, 272] width 558 height 20
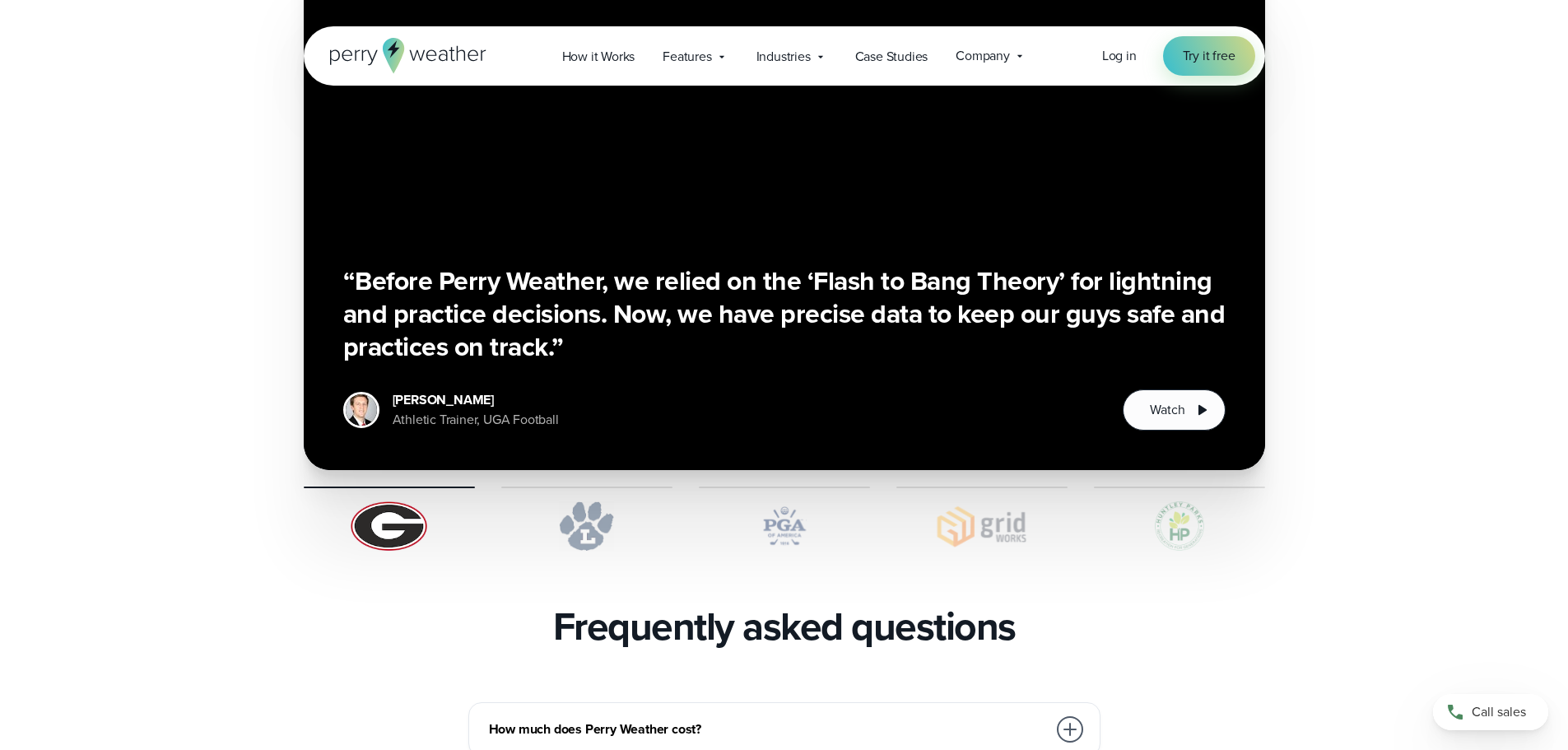
scroll to position [2966, 0]
